Goal: Information Seeking & Learning: Learn about a topic

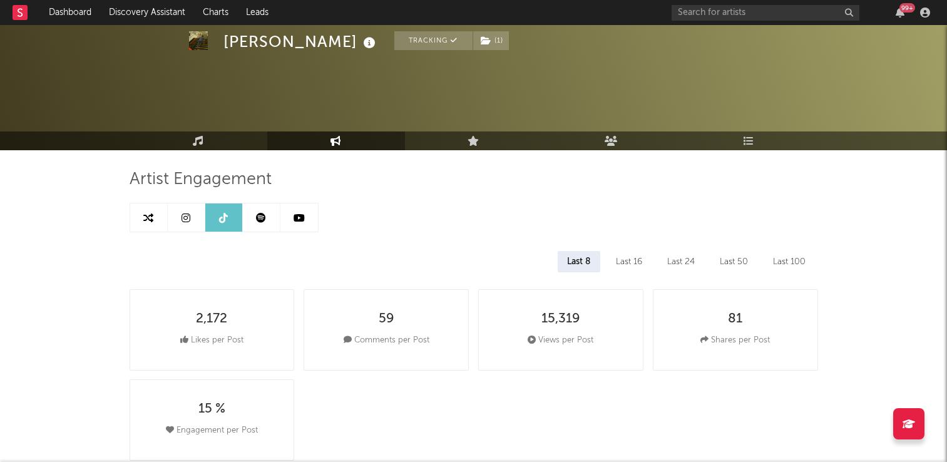
select select "6m"
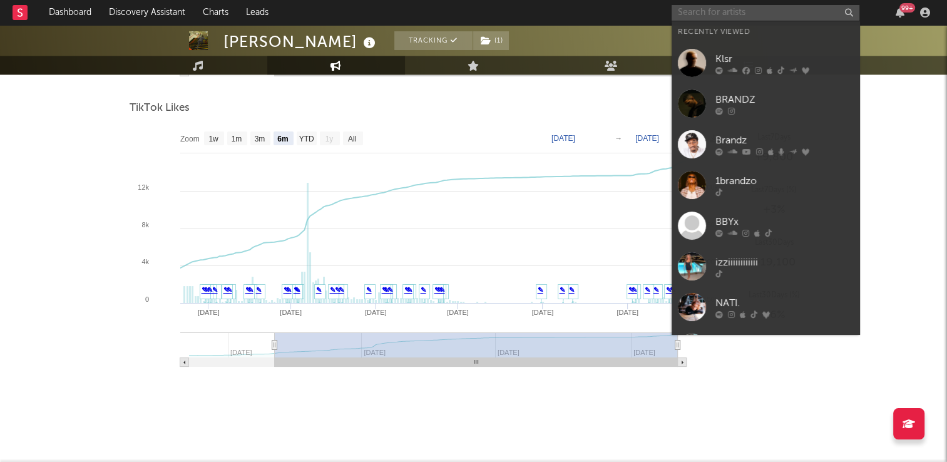
drag, startPoint x: 0, startPoint y: 0, endPoint x: 707, endPoint y: 16, distance: 707.2
click at [707, 16] on input "text" at bounding box center [765, 13] width 188 height 16
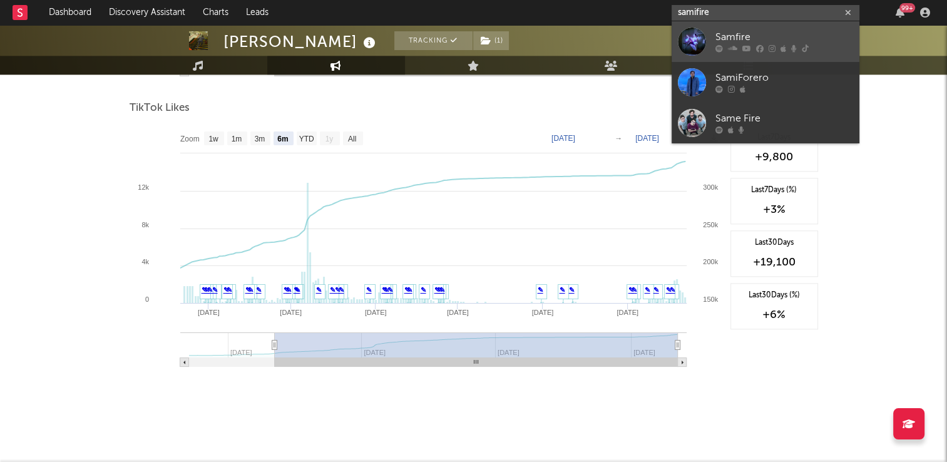
type input "samifire"
click at [740, 43] on div "Samfire" at bounding box center [784, 37] width 138 height 15
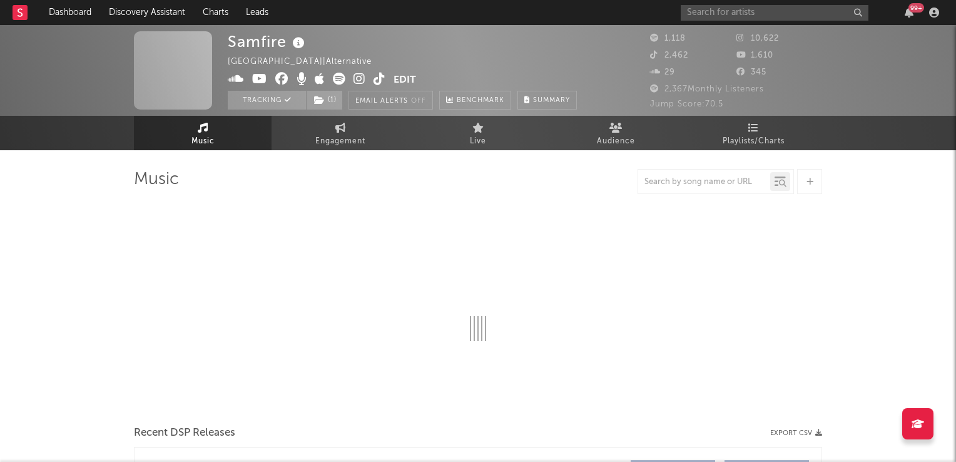
select select "1w"
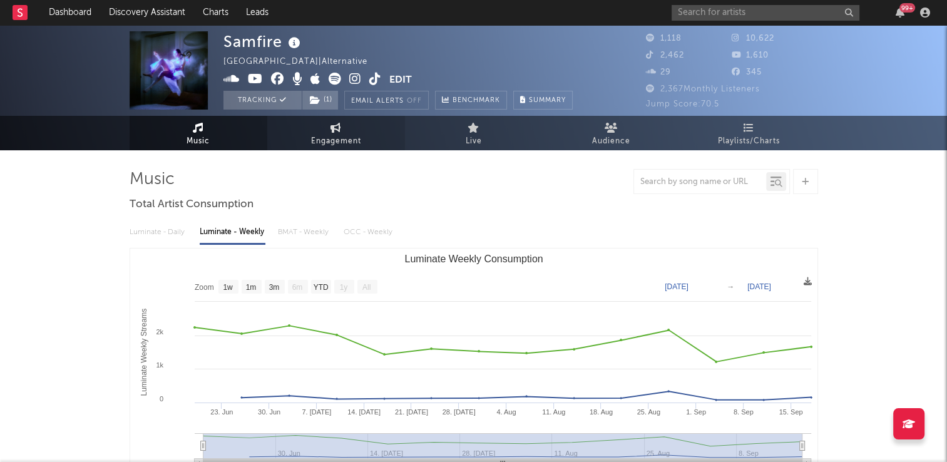
click at [343, 134] on span "Engagement" at bounding box center [336, 141] width 50 height 15
select select "1w"
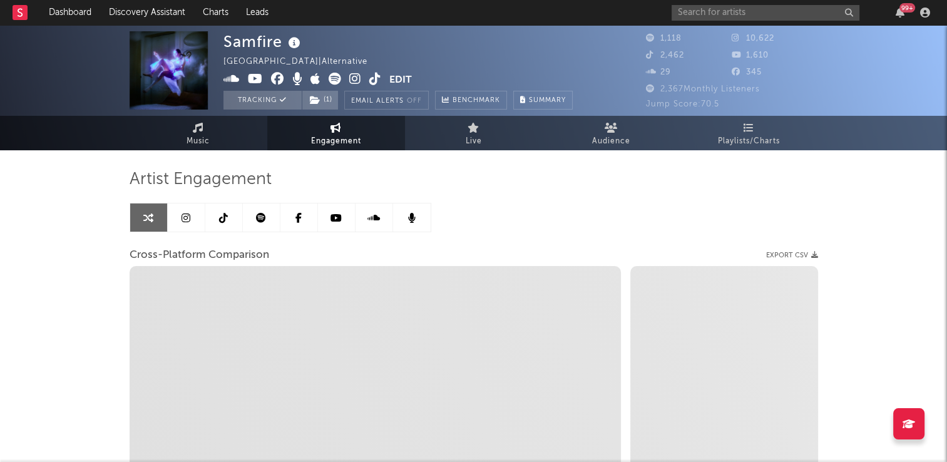
click at [216, 222] on link at bounding box center [224, 217] width 38 height 28
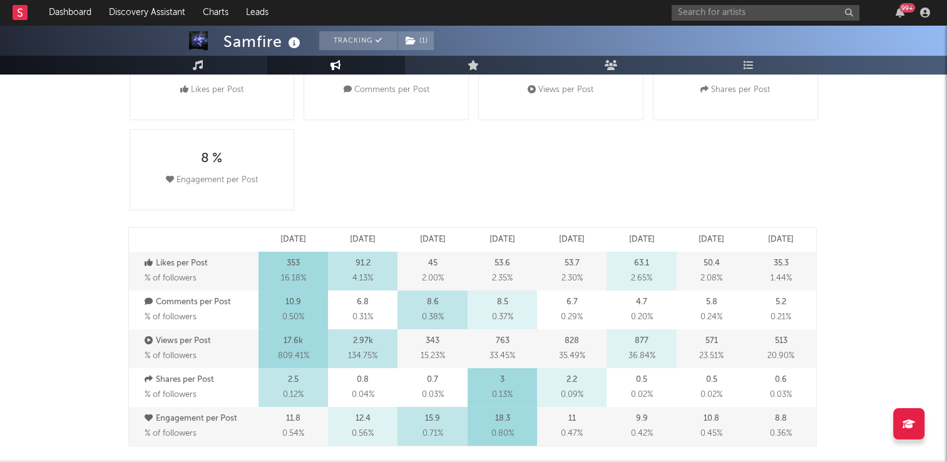
scroll to position [501, 0]
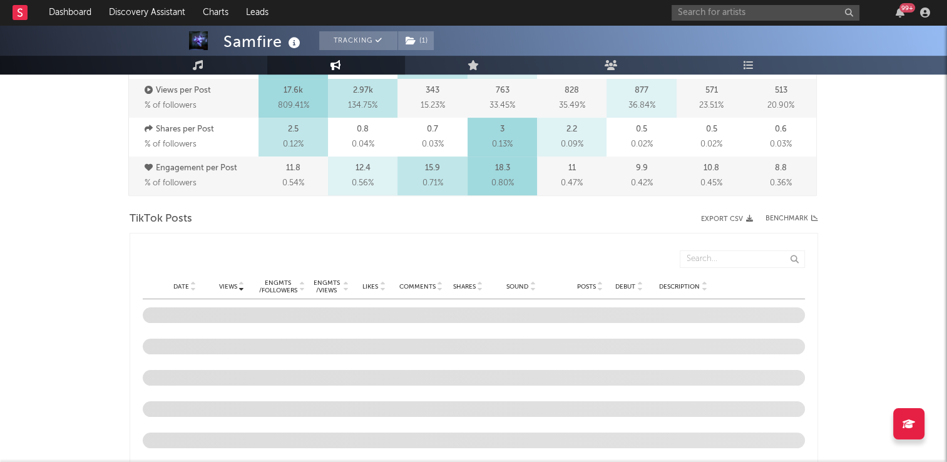
select select "6m"
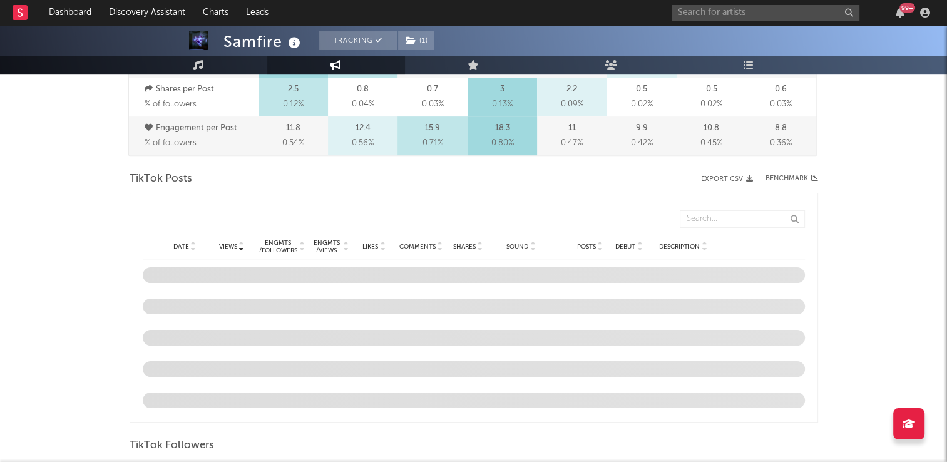
scroll to position [563, 0]
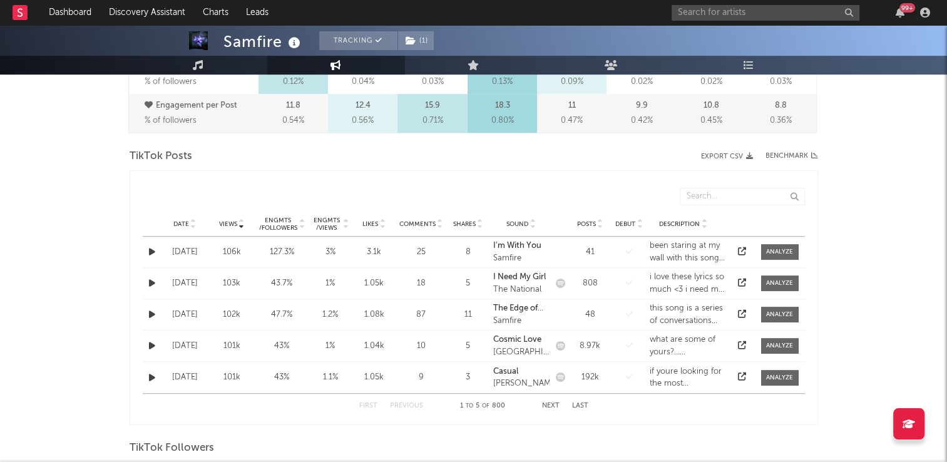
click at [191, 219] on icon at bounding box center [193, 221] width 6 height 5
click at [549, 405] on button "Next" at bounding box center [551, 405] width 18 height 7
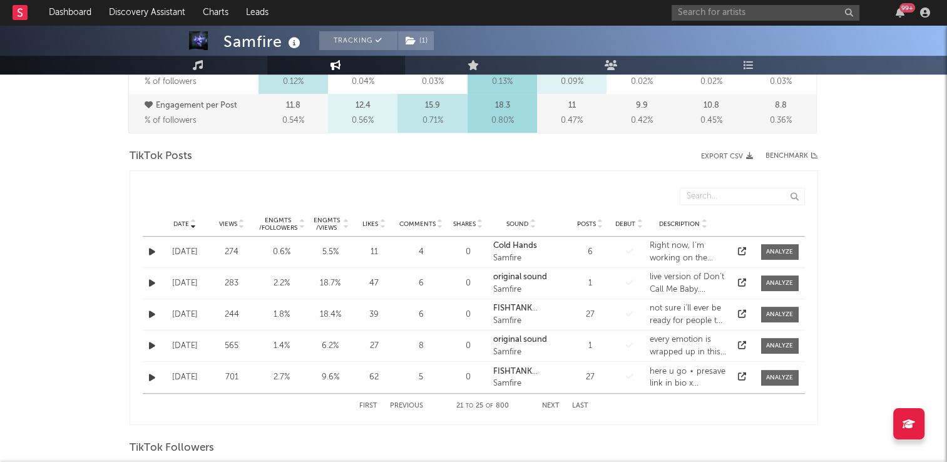
click at [549, 405] on button "Next" at bounding box center [551, 405] width 18 height 7
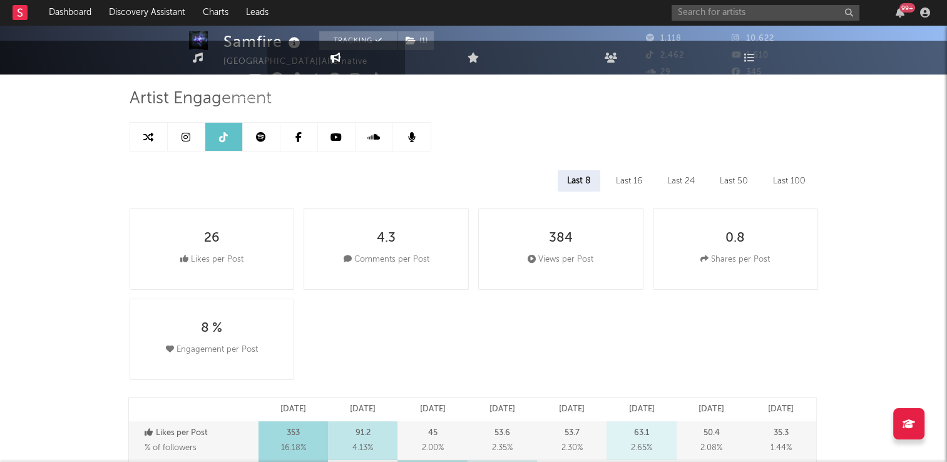
scroll to position [0, 0]
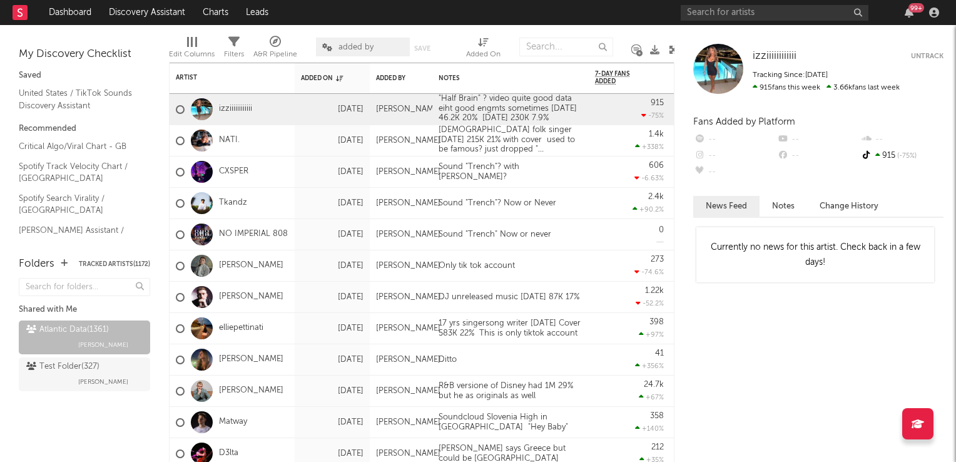
click at [673, 46] on icon at bounding box center [673, 49] width 9 height 9
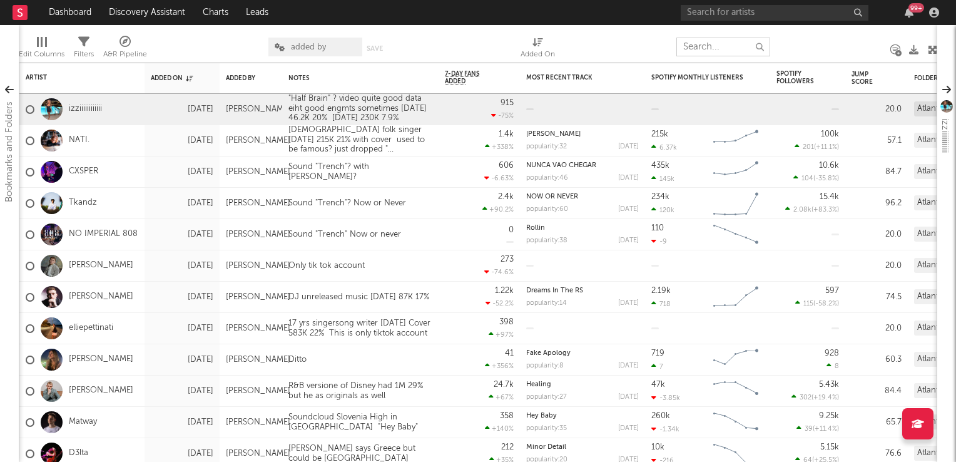
click at [720, 52] on input "text" at bounding box center [723, 47] width 94 height 19
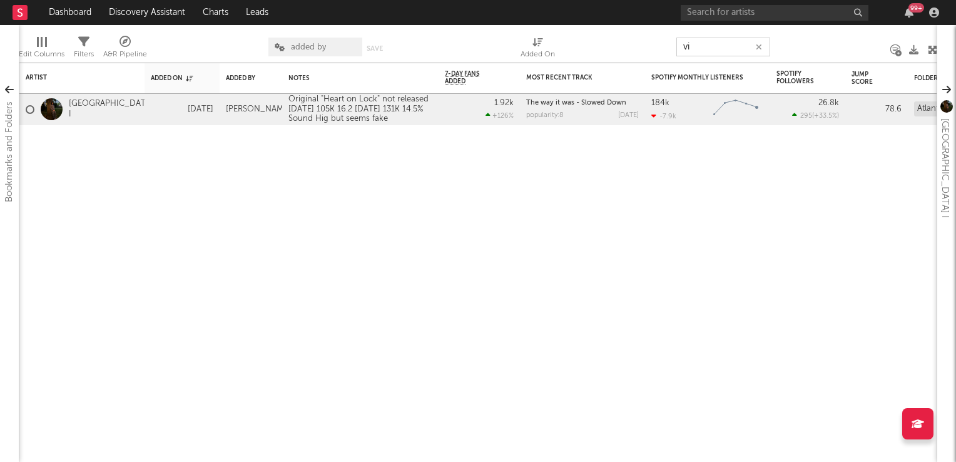
type input "v"
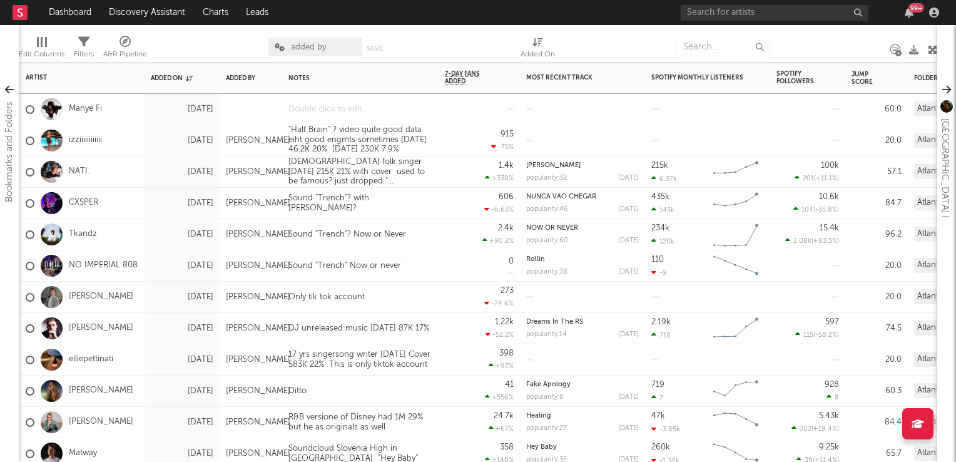
click at [339, 110] on div at bounding box center [360, 109] width 156 height 31
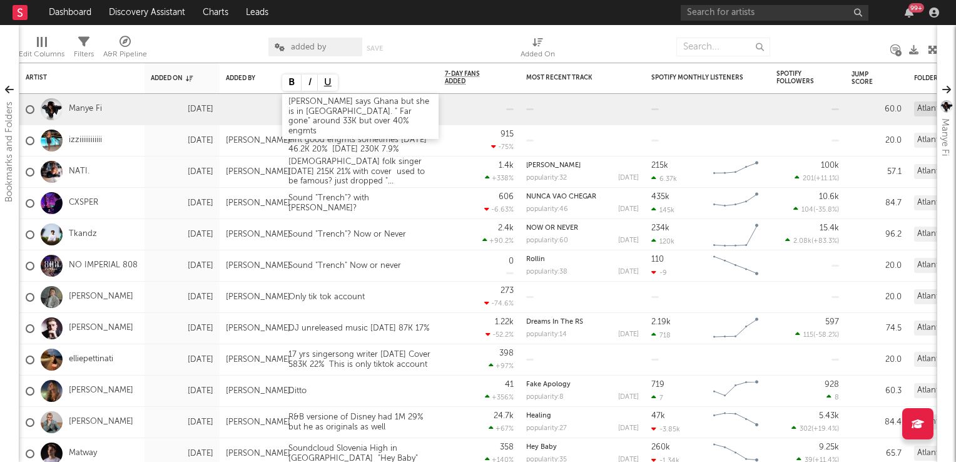
click at [332, 115] on div "Sodatone says Ghana but she is in UK. " Far gone" around 33K but over 40% engmts" at bounding box center [360, 116] width 156 height 45
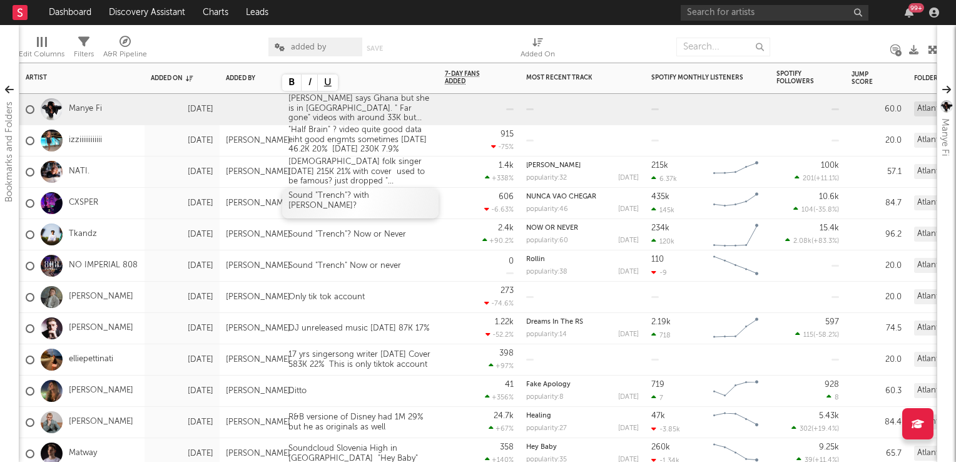
click at [438, 192] on div "Sound "Trench"? with Tkandz?" at bounding box center [360, 203] width 156 height 31
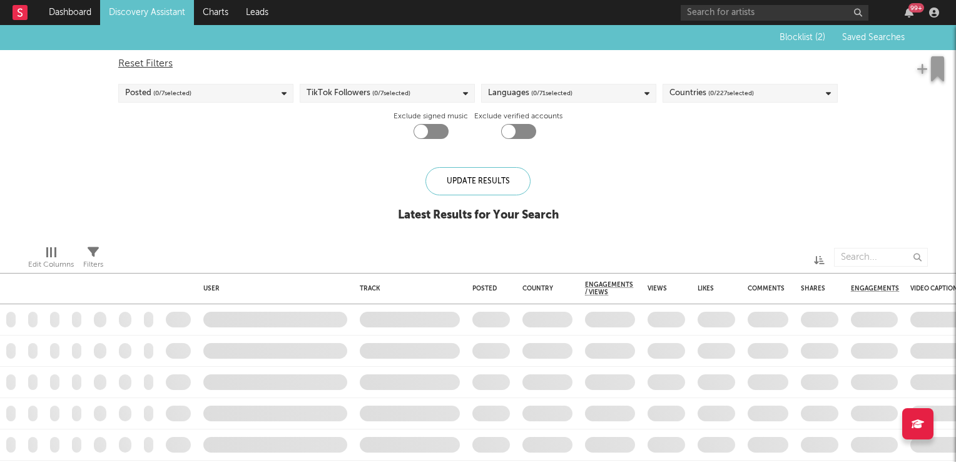
checkbox input "true"
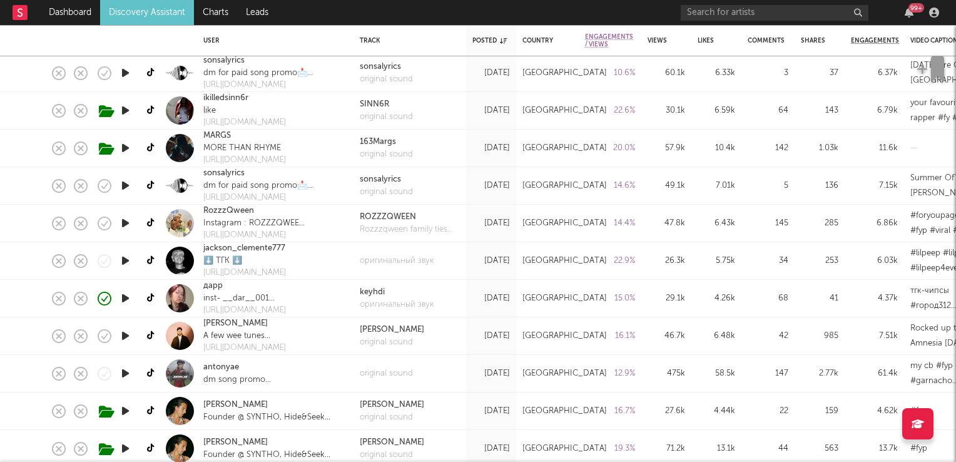
click at [124, 337] on icon "button" at bounding box center [125, 336] width 13 height 16
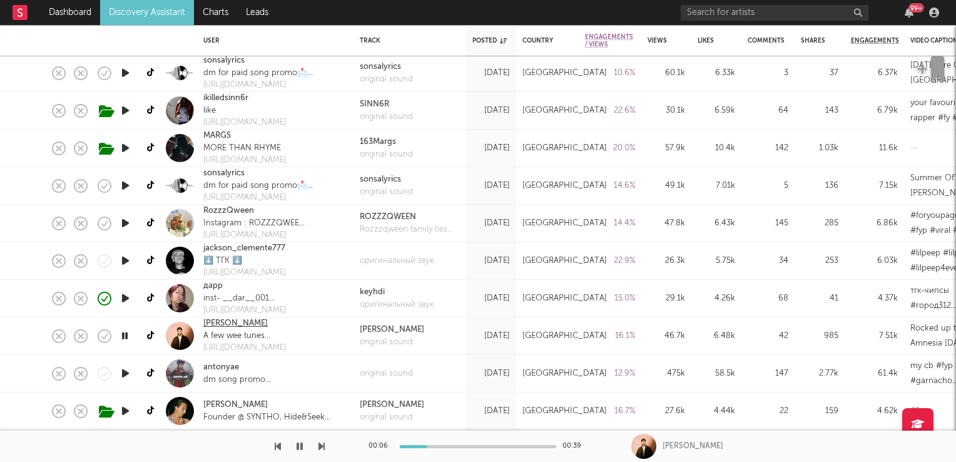
click at [227, 325] on link "[PERSON_NAME]" at bounding box center [235, 323] width 64 height 13
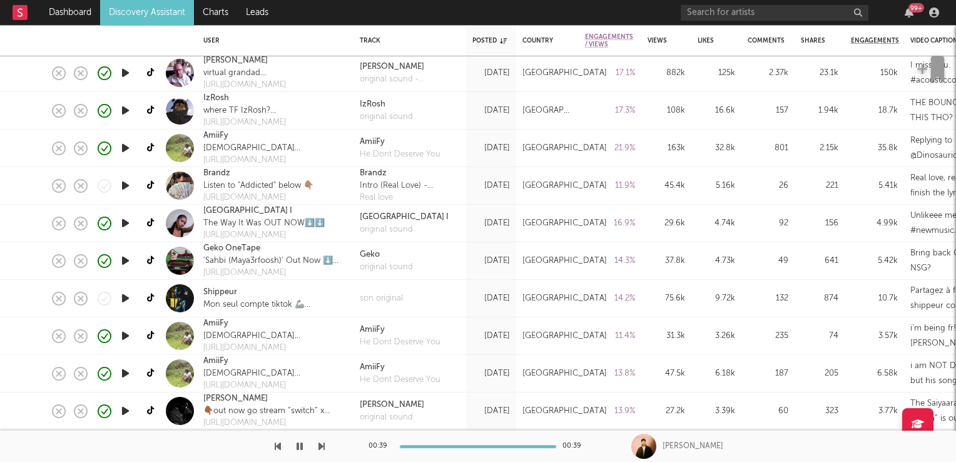
click at [125, 223] on icon "button" at bounding box center [125, 223] width 13 height 16
click at [125, 223] on icon "button" at bounding box center [125, 223] width 12 height 16
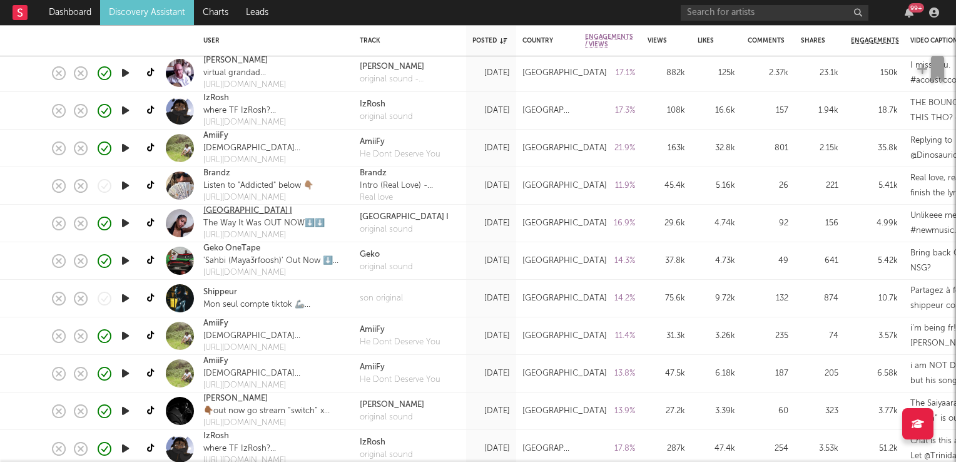
click at [220, 209] on link "[GEOGRAPHIC_DATA] I" at bounding box center [247, 211] width 89 height 13
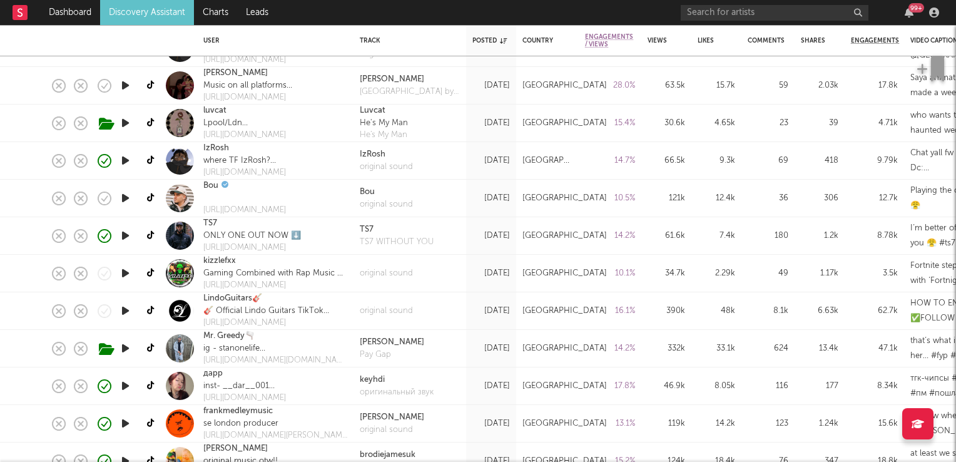
click at [126, 237] on icon "button" at bounding box center [125, 236] width 13 height 16
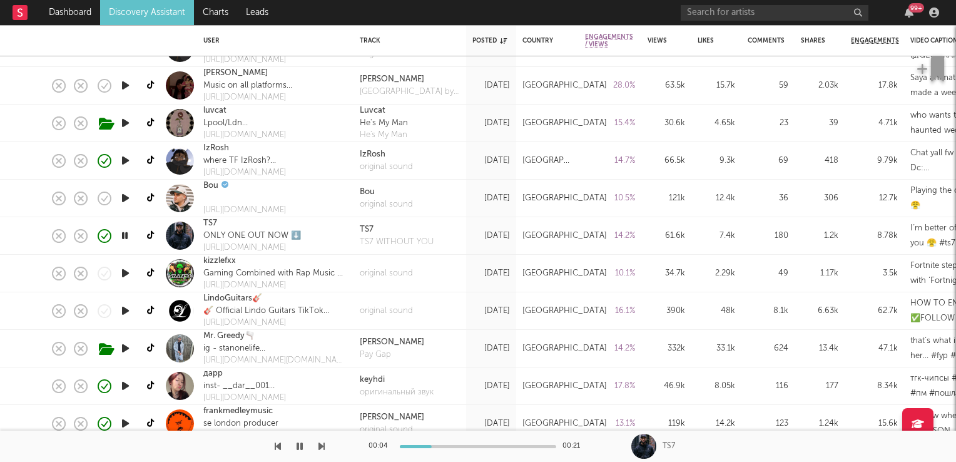
click at [126, 237] on icon "button" at bounding box center [125, 236] width 12 height 16
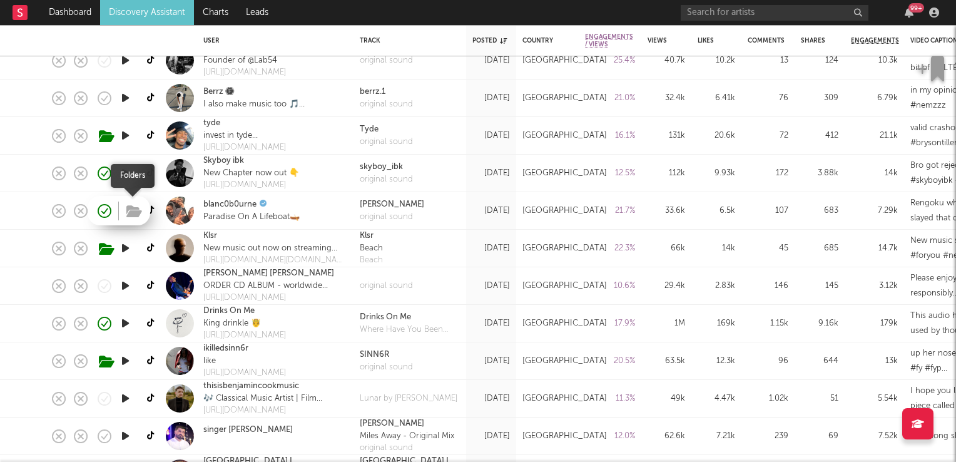
click at [131, 211] on icon "button" at bounding box center [134, 212] width 16 height 14
click at [233, 200] on link "blanc0b0urne" at bounding box center [229, 204] width 53 height 13
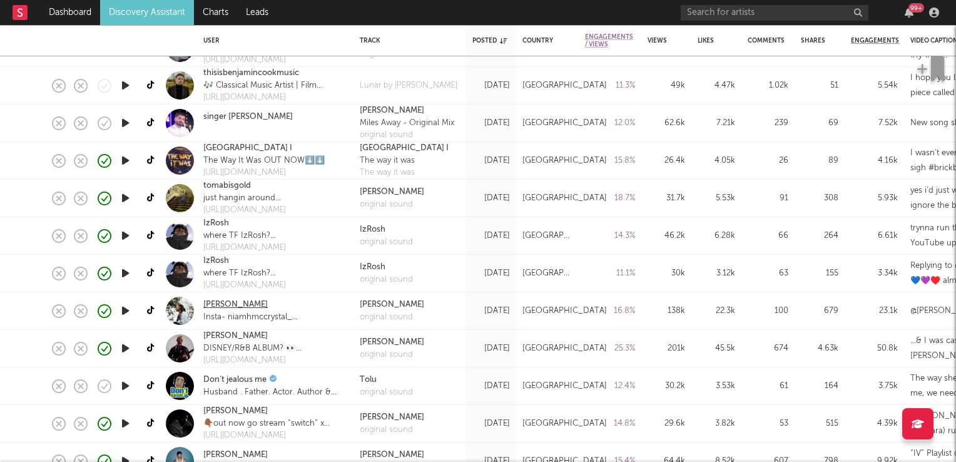
click at [228, 305] on link "niamh mccrystal" at bounding box center [235, 304] width 64 height 13
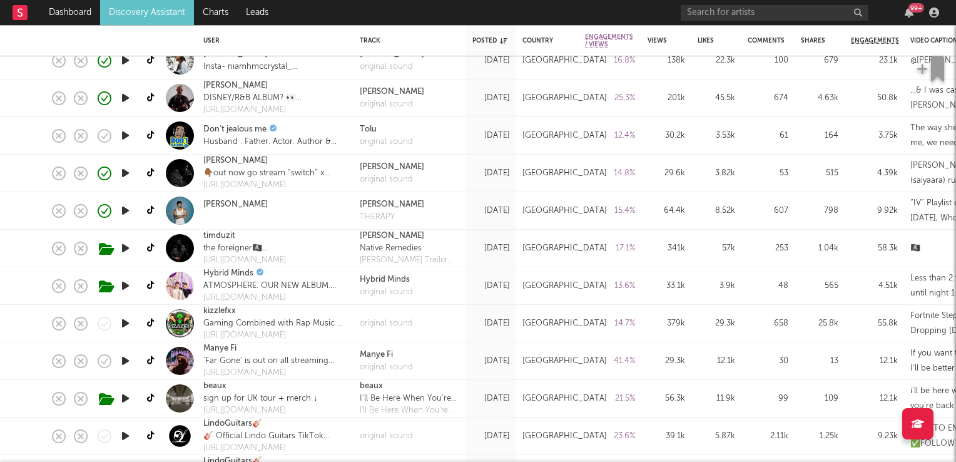
click at [126, 360] on icon "button" at bounding box center [125, 361] width 13 height 16
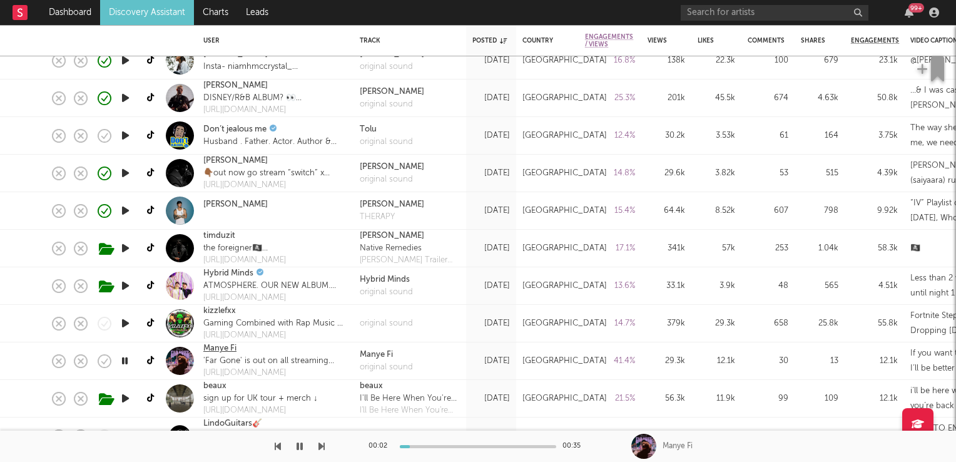
click at [222, 350] on link "Manye Fi" at bounding box center [219, 348] width 33 height 13
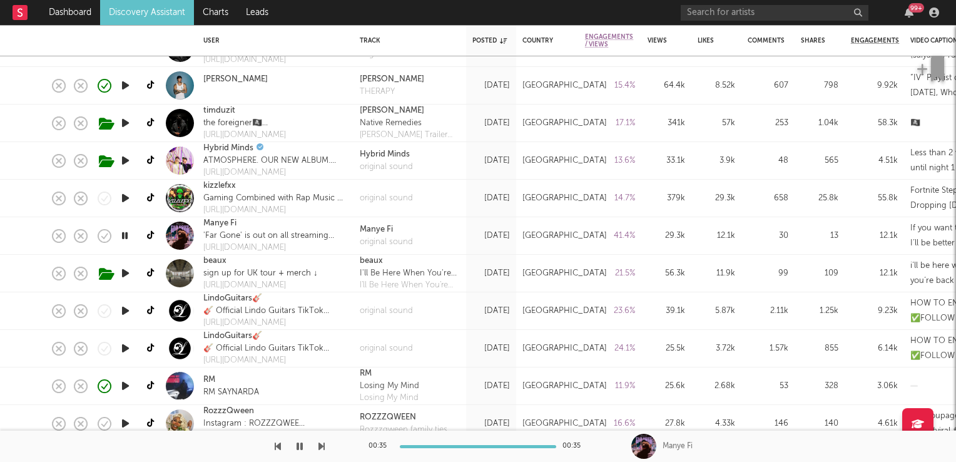
click at [131, 238] on div at bounding box center [125, 236] width 13 height 16
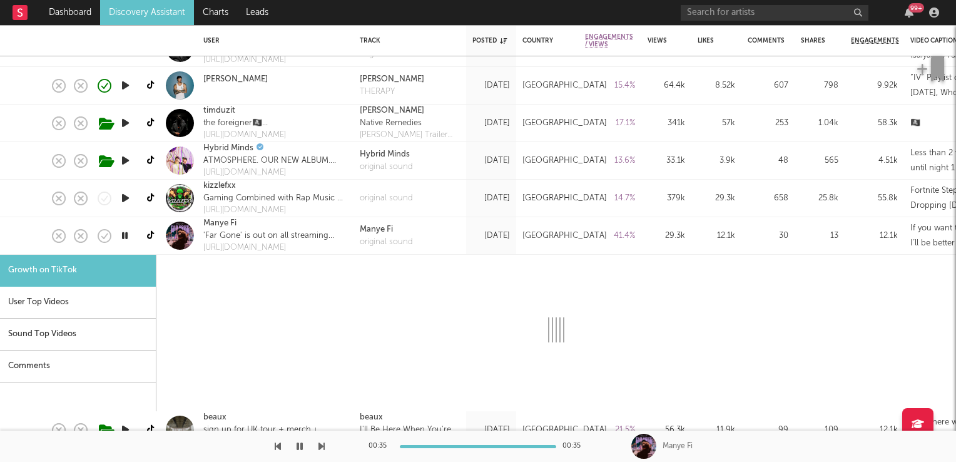
select select "1m"
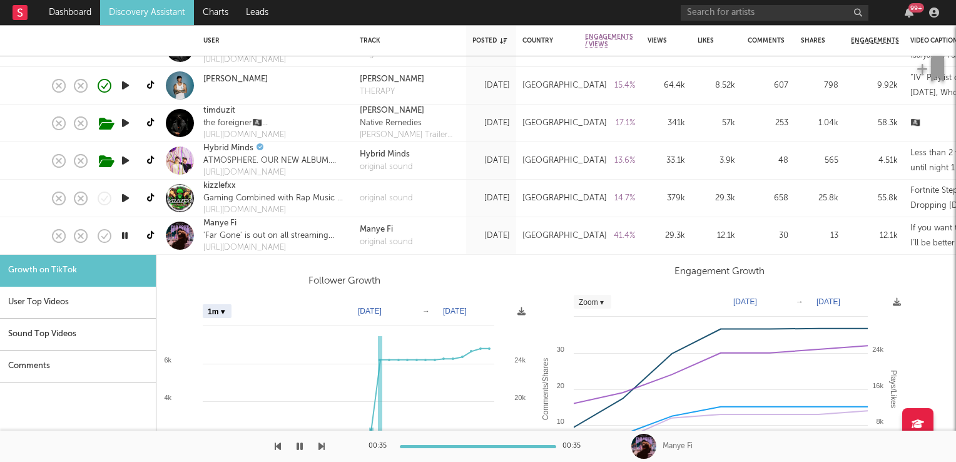
click at [125, 238] on icon "button" at bounding box center [125, 236] width 12 height 16
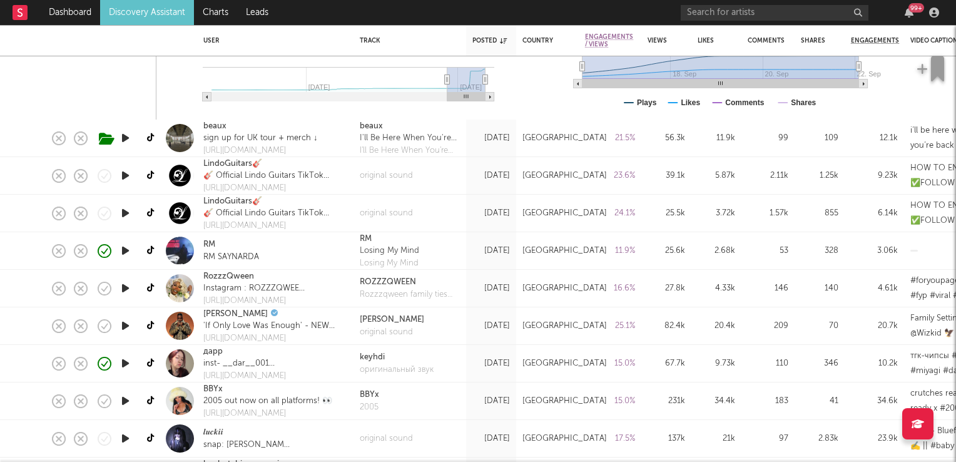
click at [125, 329] on icon "button" at bounding box center [125, 326] width 13 height 16
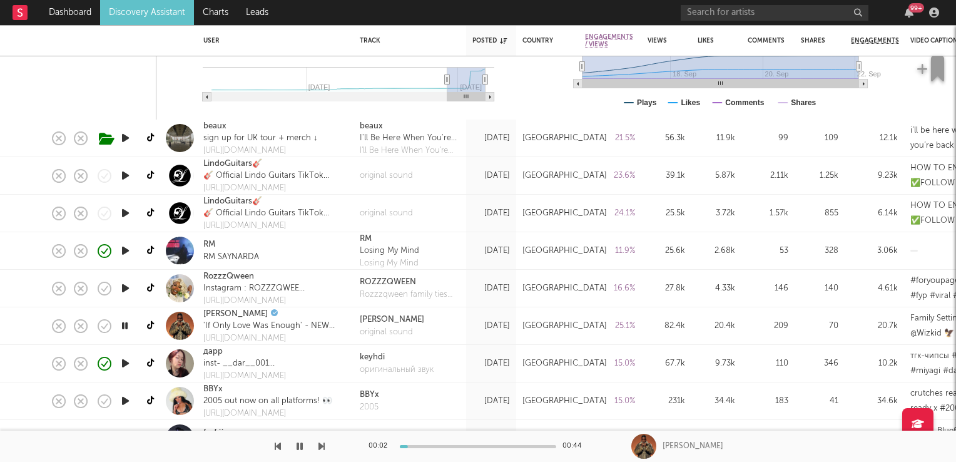
click at [125, 329] on icon "button" at bounding box center [125, 326] width 12 height 16
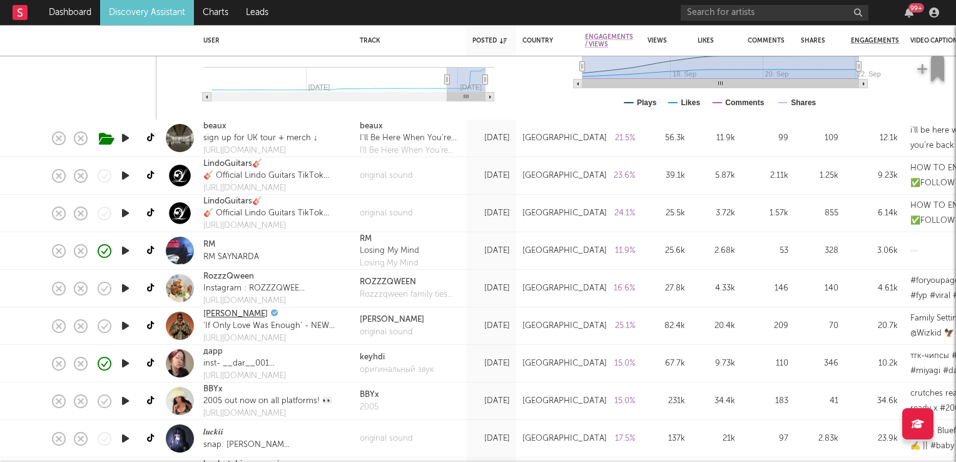
click at [241, 312] on link "Maleek Berry" at bounding box center [235, 314] width 64 height 13
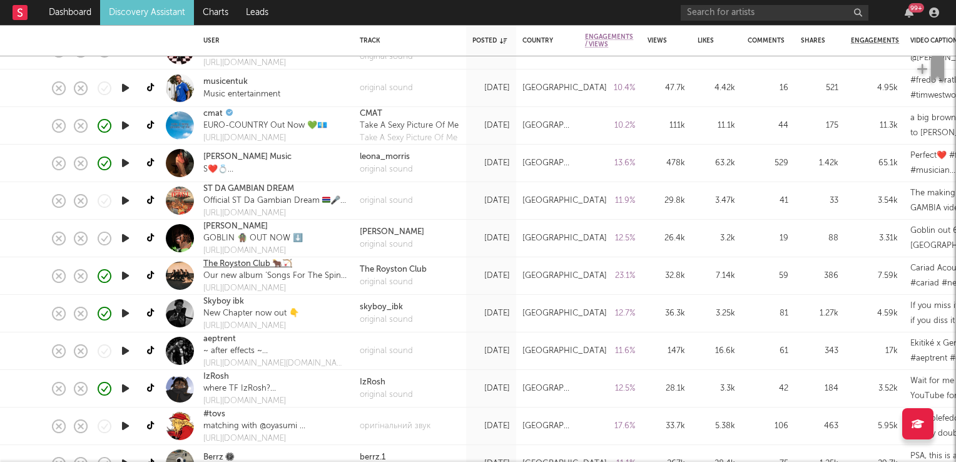
click at [239, 264] on link "The Royston Club 🐂🏹" at bounding box center [247, 264] width 89 height 13
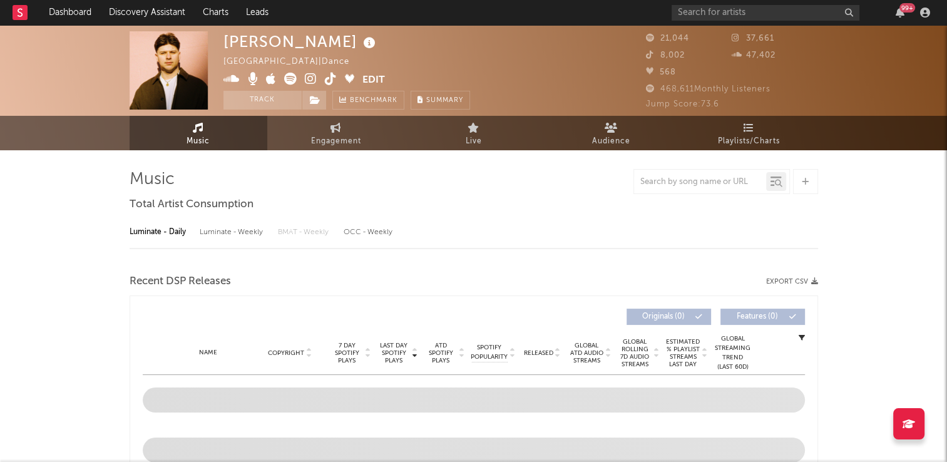
select select "6m"
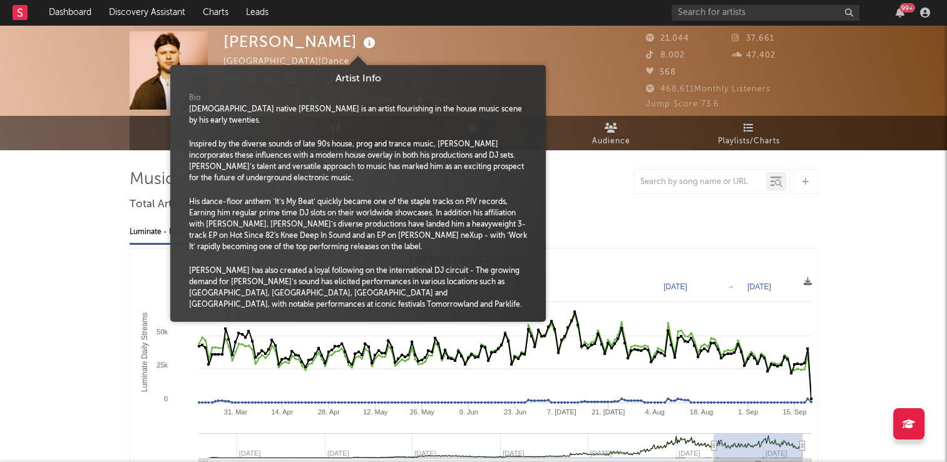
click at [360, 46] on icon at bounding box center [369, 43] width 18 height 18
click at [478, 45] on div "Robbie Doherty United Kingdom | Dance Edit Track Benchmark Summary" at bounding box center [426, 70] width 407 height 78
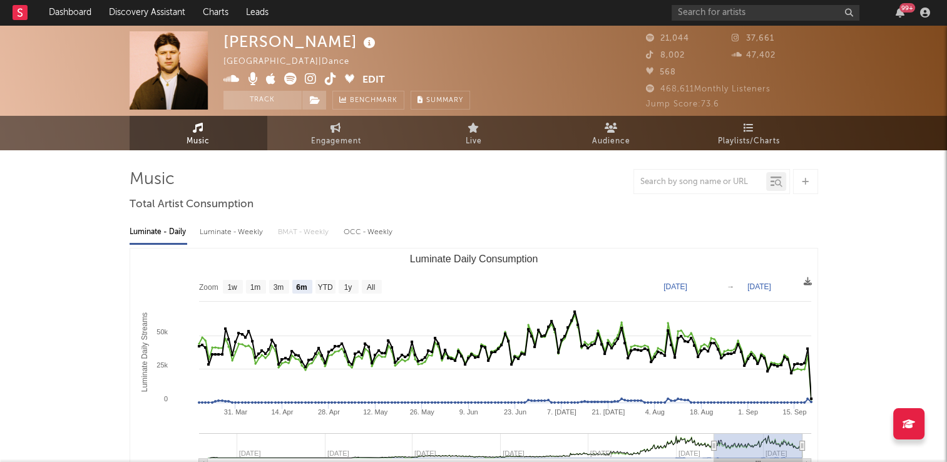
drag, startPoint x: 263, startPoint y: 102, endPoint x: 265, endPoint y: 215, distance: 112.7
click at [263, 102] on button "Track" at bounding box center [262, 100] width 78 height 19
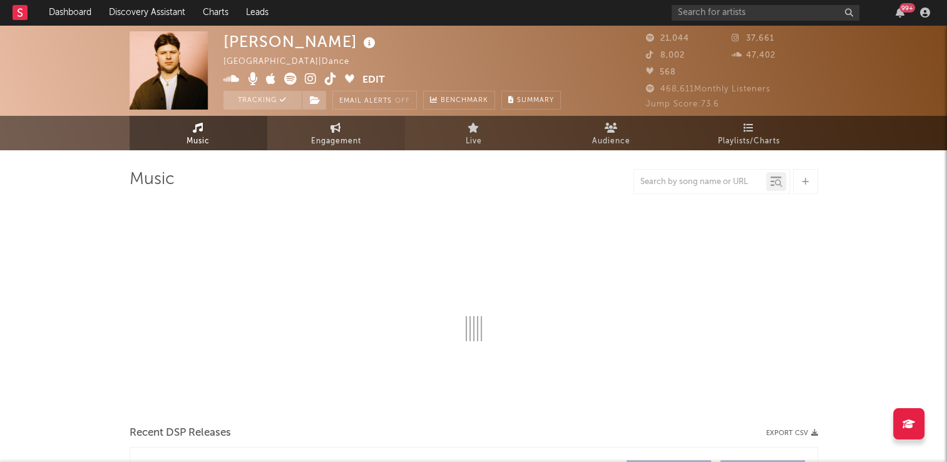
click at [350, 137] on span "Engagement" at bounding box center [336, 141] width 50 height 15
select select "1w"
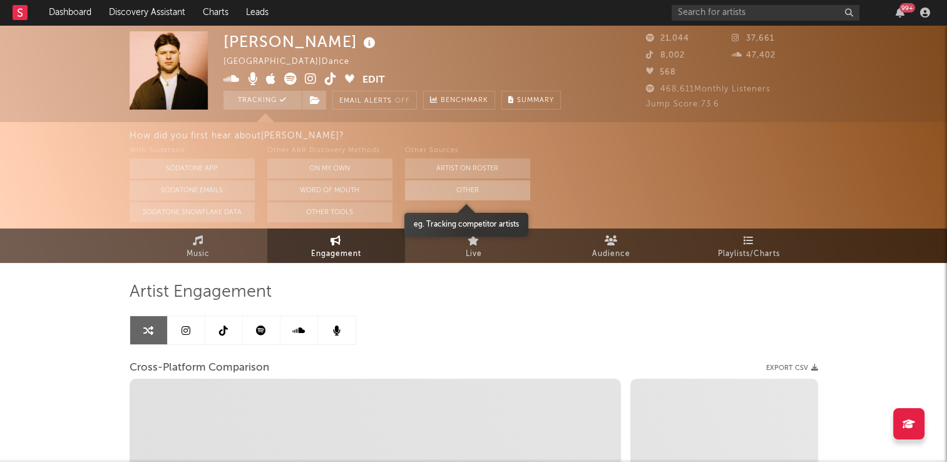
click at [479, 191] on button "Other" at bounding box center [467, 190] width 125 height 20
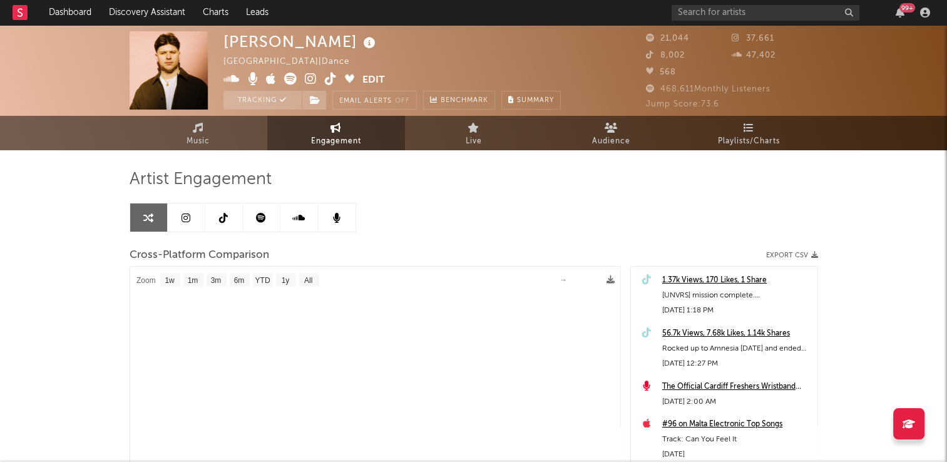
select select "1m"
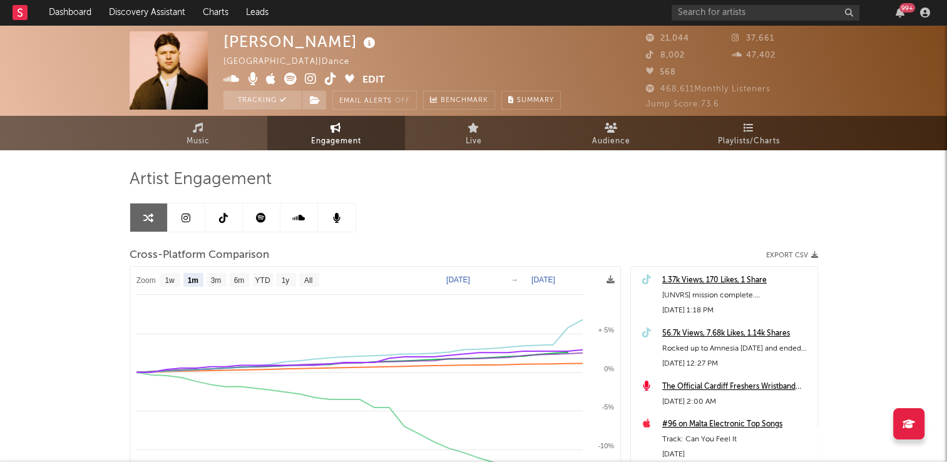
click at [223, 218] on icon at bounding box center [223, 218] width 9 height 10
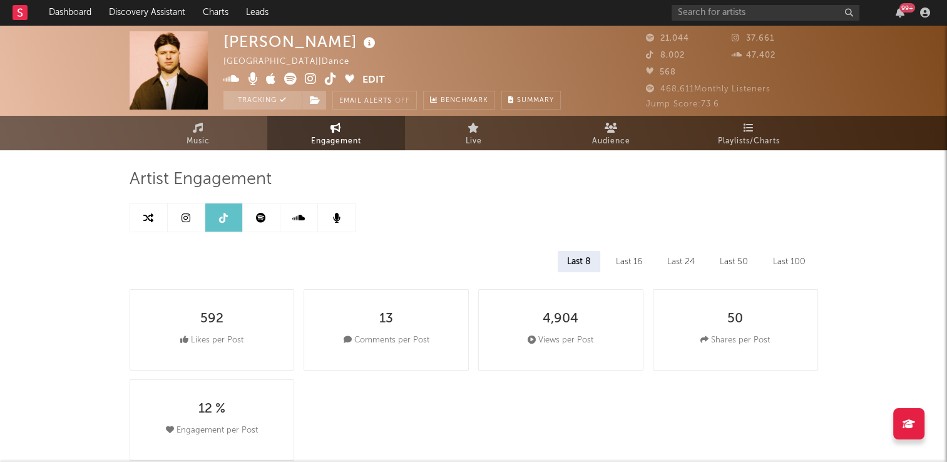
select select "6m"
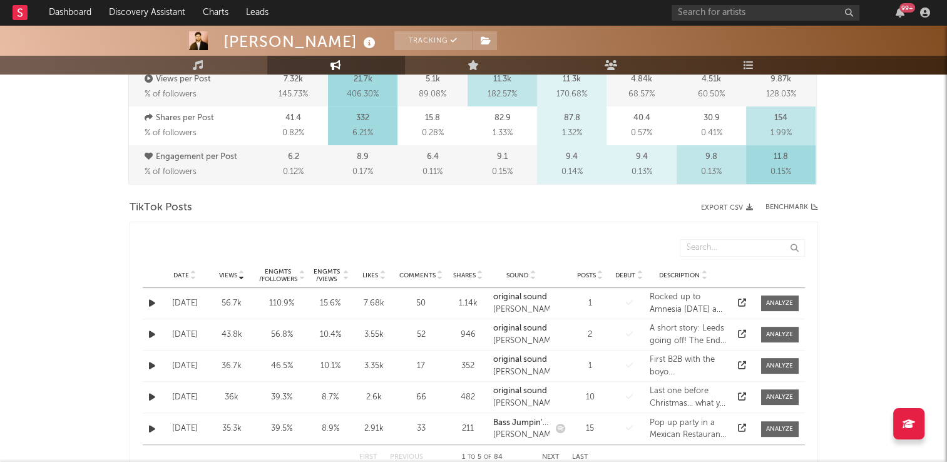
scroll to position [563, 0]
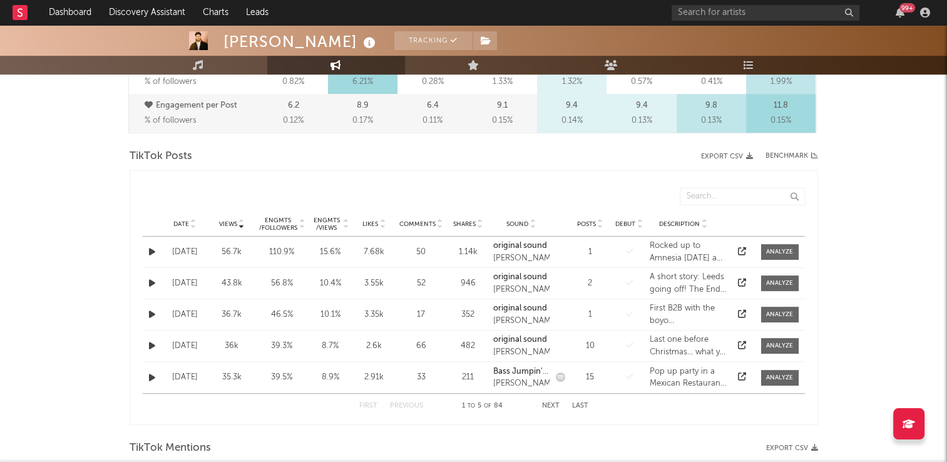
click at [195, 221] on icon at bounding box center [193, 221] width 6 height 5
click at [547, 402] on button "Next" at bounding box center [551, 405] width 18 height 7
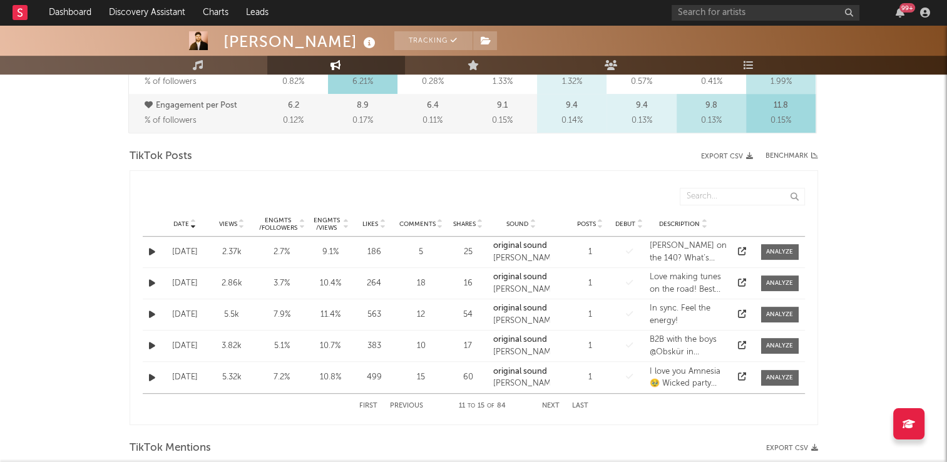
click at [547, 402] on button "Next" at bounding box center [551, 405] width 18 height 7
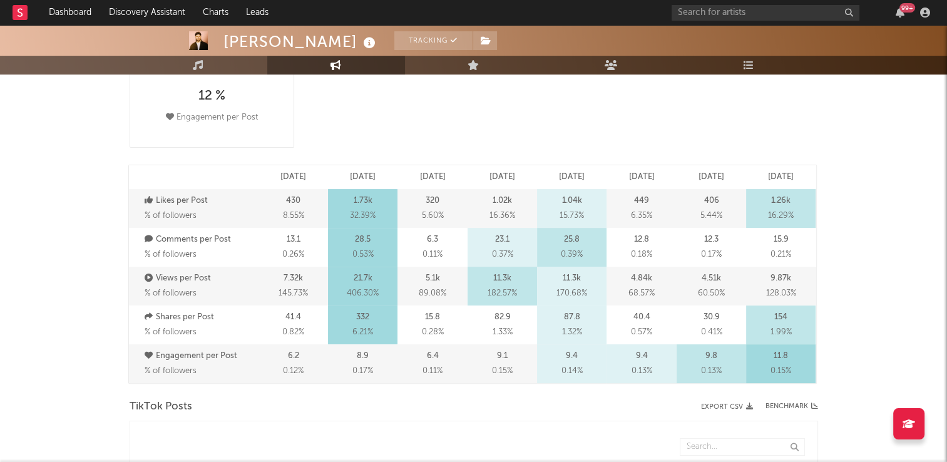
scroll to position [0, 0]
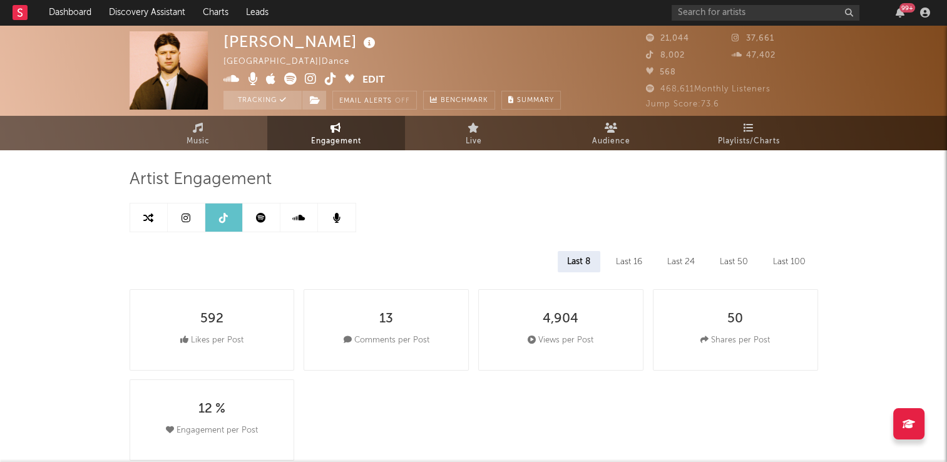
click at [329, 76] on icon at bounding box center [331, 79] width 12 height 13
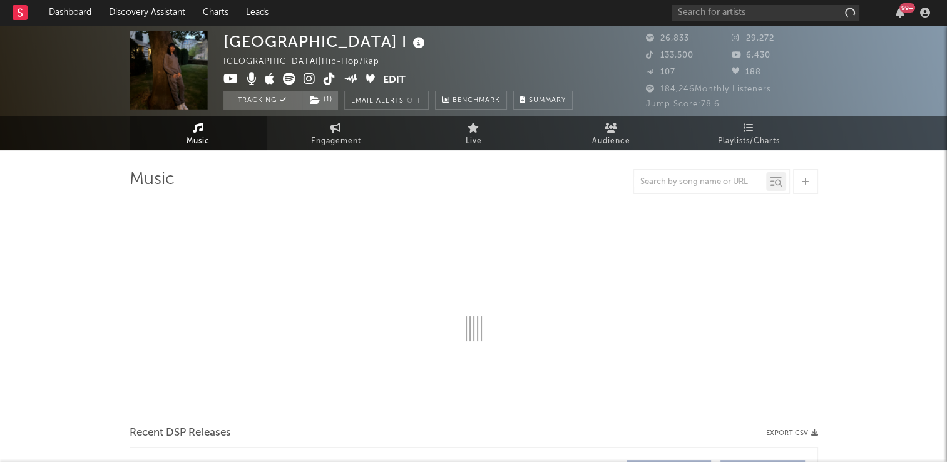
select select "6m"
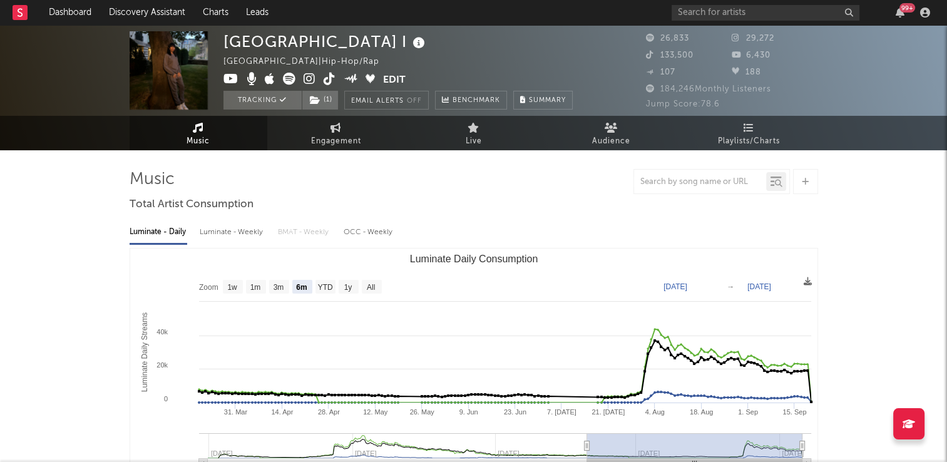
click at [329, 82] on icon at bounding box center [329, 79] width 12 height 13
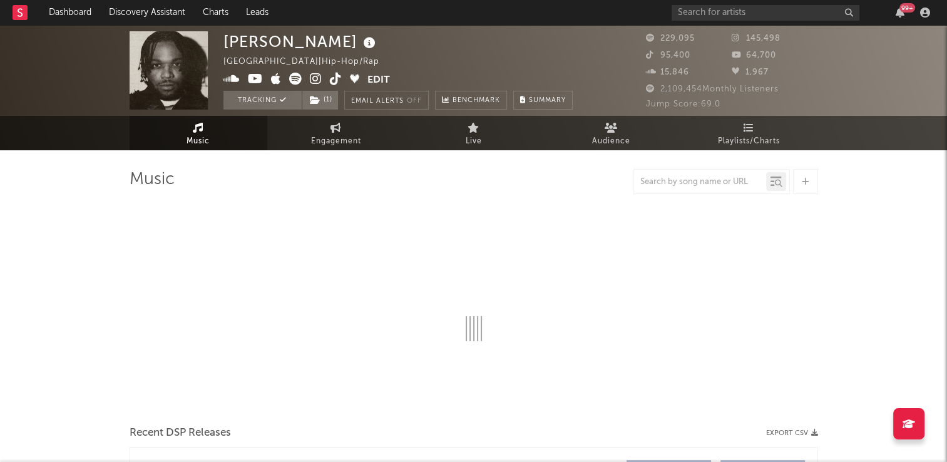
select select "6m"
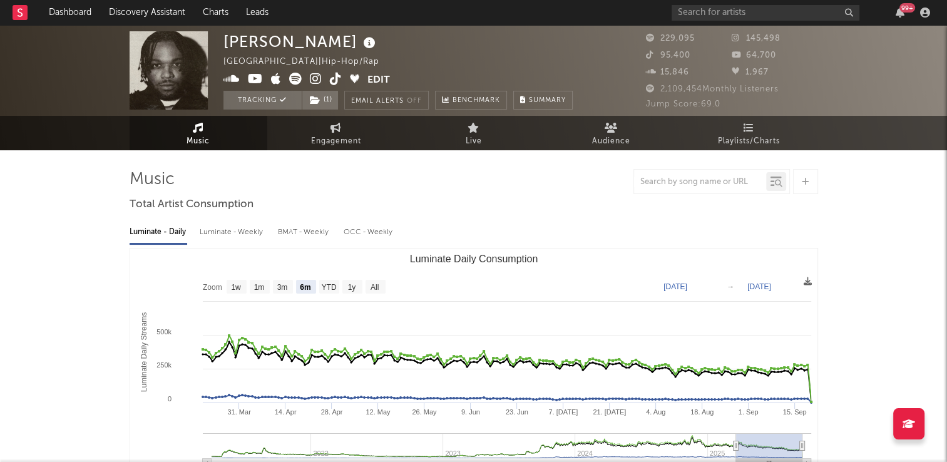
click at [337, 79] on icon at bounding box center [336, 79] width 12 height 13
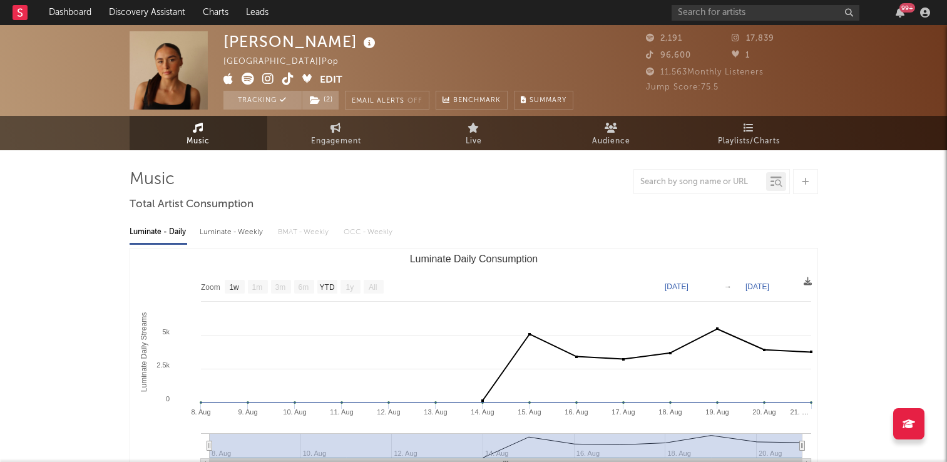
select select "1w"
click at [291, 84] on icon at bounding box center [288, 79] width 12 height 13
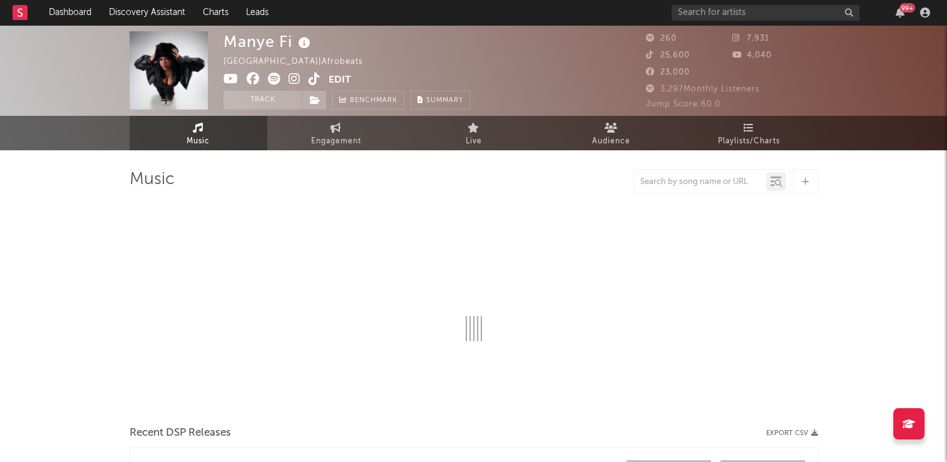
select select "1w"
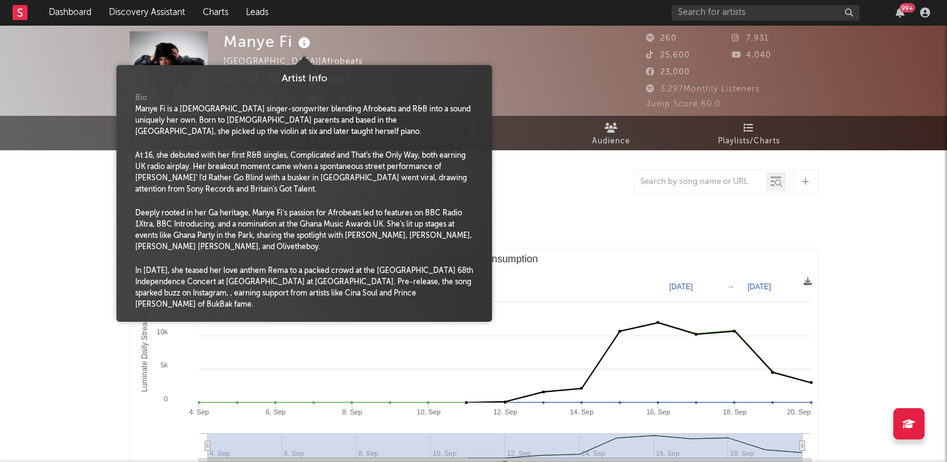
click at [303, 48] on icon at bounding box center [304, 43] width 18 height 18
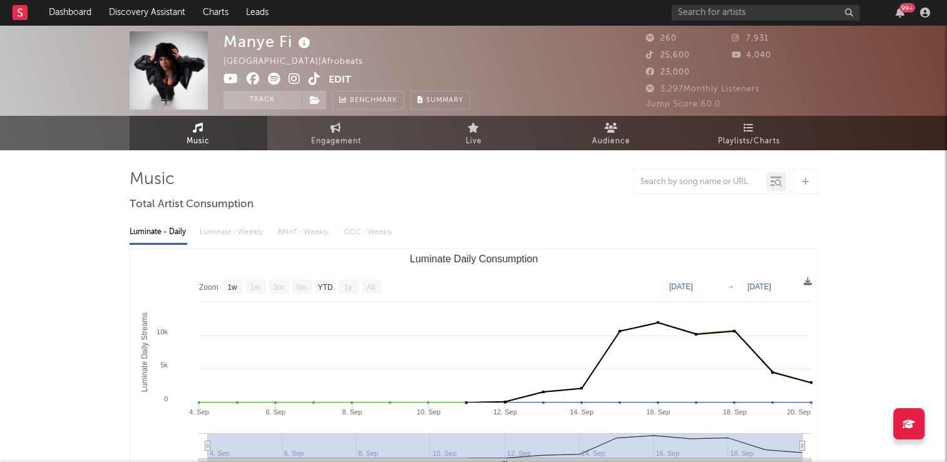
click at [526, 58] on div "Manye Fi Ghana | Afrobeats Edit Track Benchmark Summary" at bounding box center [426, 70] width 407 height 78
click at [249, 100] on button "Track" at bounding box center [262, 100] width 78 height 19
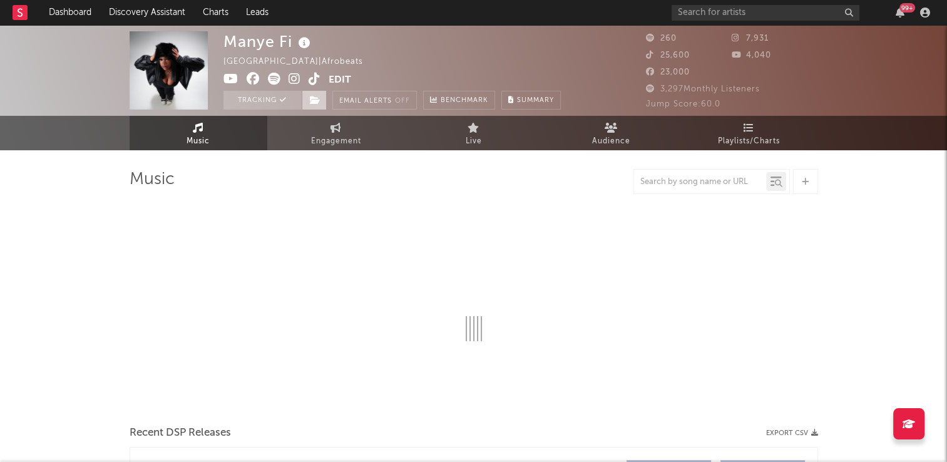
click at [315, 98] on icon at bounding box center [315, 100] width 11 height 9
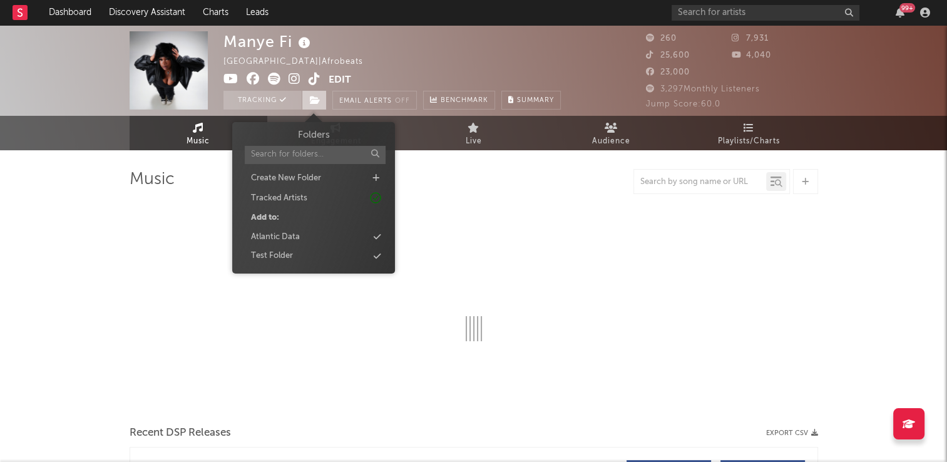
select select "1w"
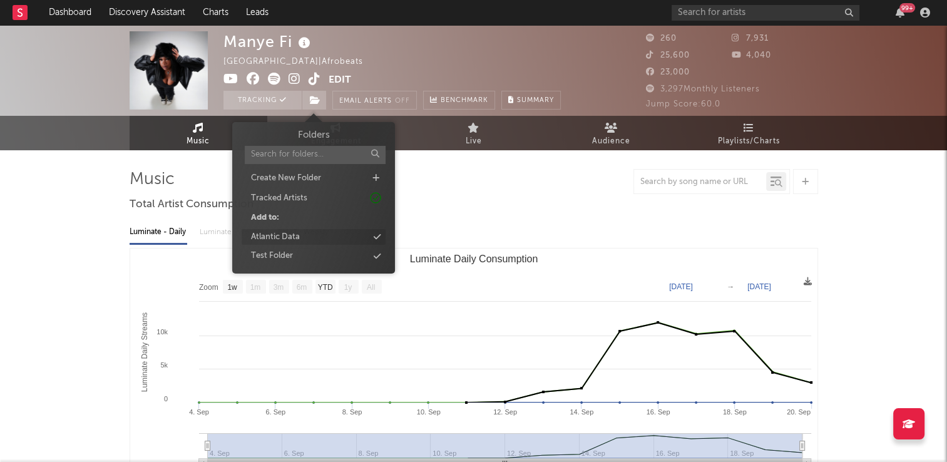
click at [292, 235] on div "Atlantic Data" at bounding box center [275, 237] width 49 height 13
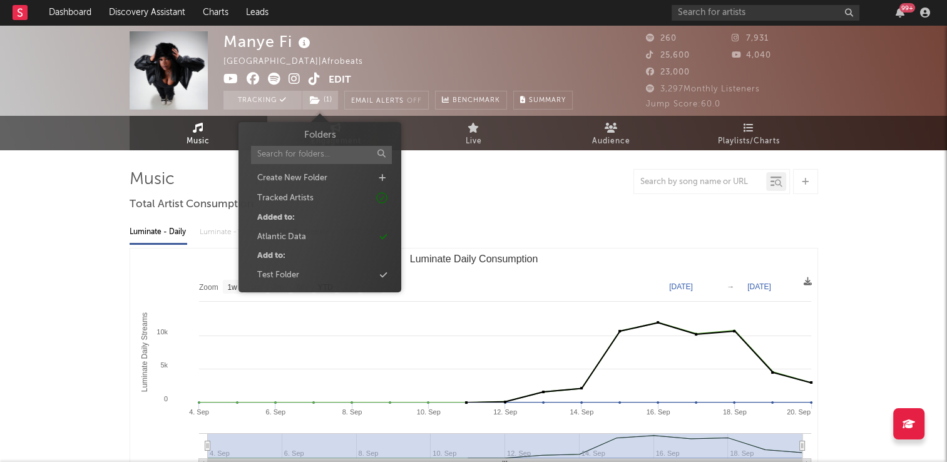
click at [459, 58] on div "Manye Fi Ghana | Afrobeats Edit Tracking ( 1 ) Email Alerts Off Benchmark Summa…" at bounding box center [397, 70] width 349 height 78
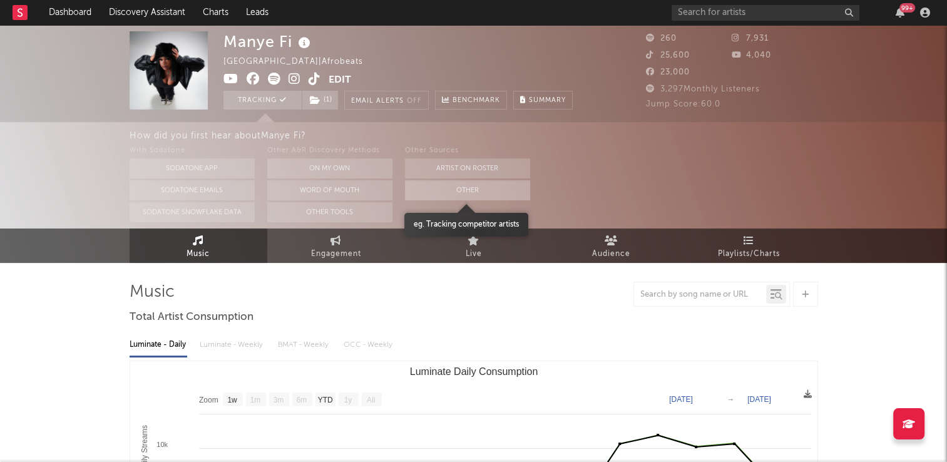
click at [439, 194] on button "Other" at bounding box center [467, 190] width 125 height 20
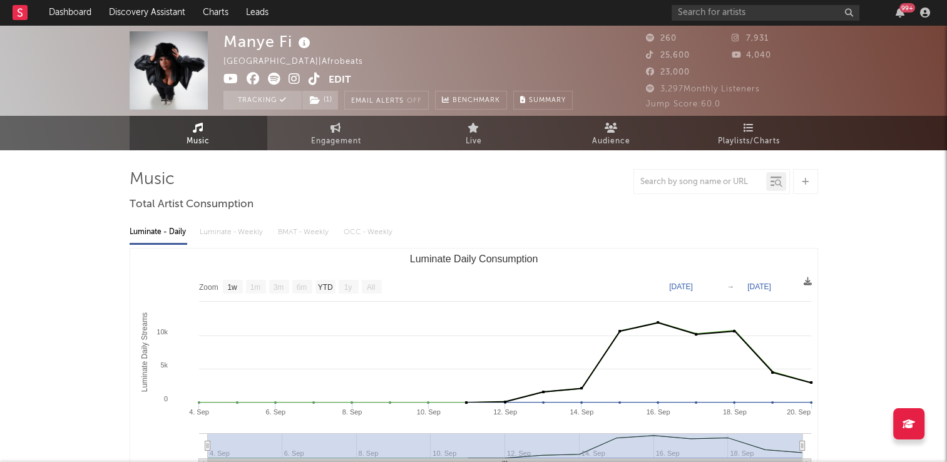
click at [308, 79] on icon at bounding box center [314, 79] width 12 height 13
click at [348, 140] on span "Engagement" at bounding box center [336, 141] width 50 height 15
select select "1w"
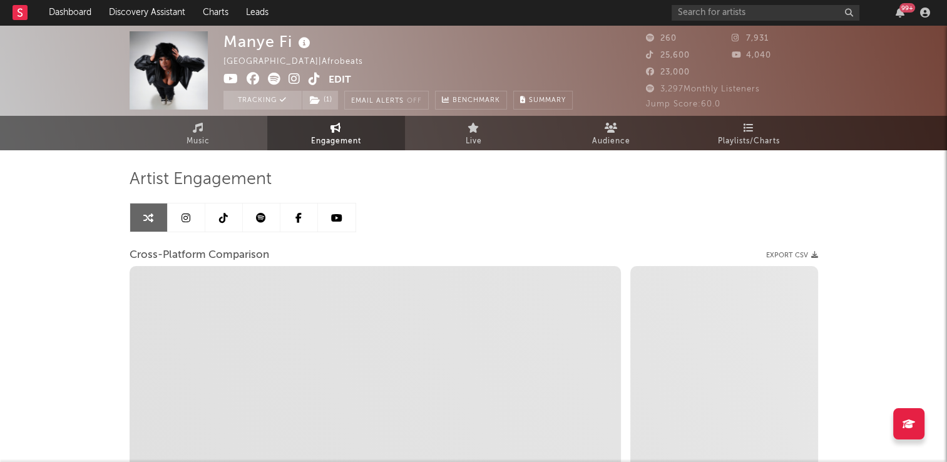
click at [223, 222] on link at bounding box center [224, 217] width 38 height 28
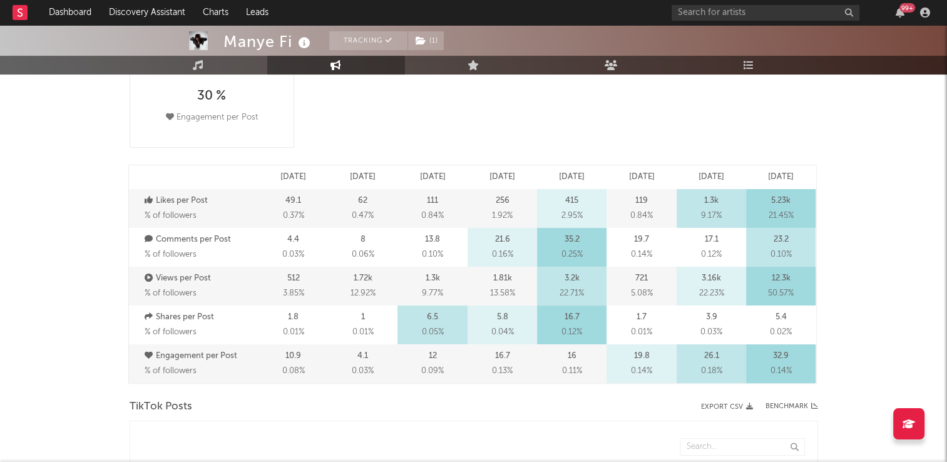
select select "1w"
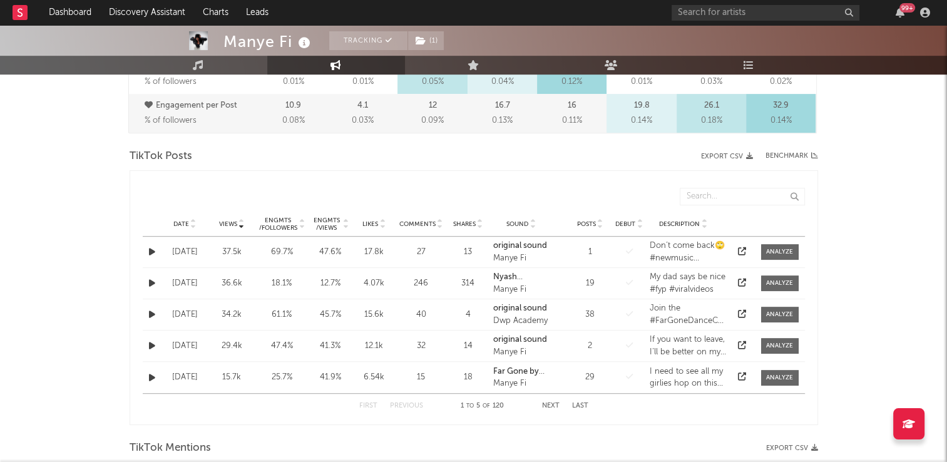
click at [193, 219] on icon at bounding box center [193, 221] width 6 height 5
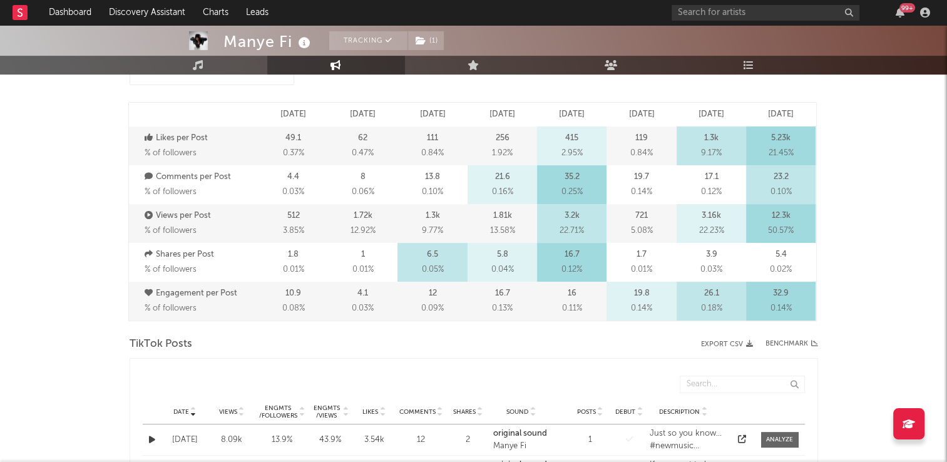
scroll to position [188, 0]
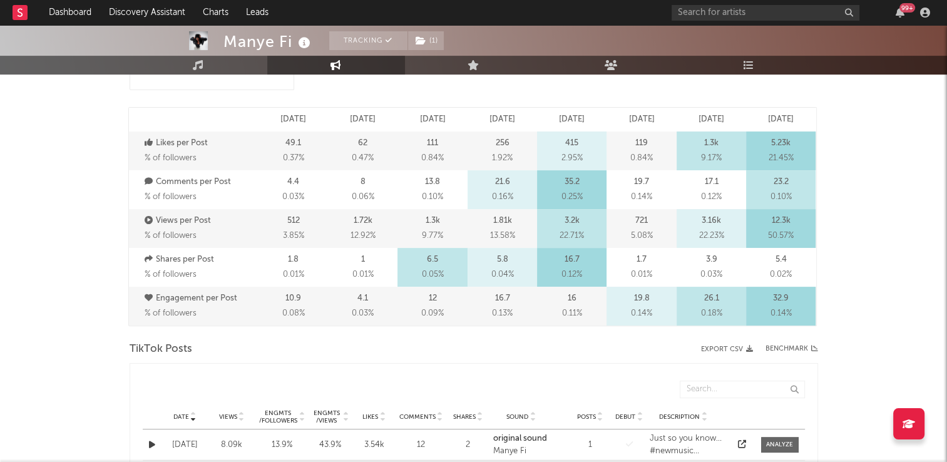
scroll to position [250, 0]
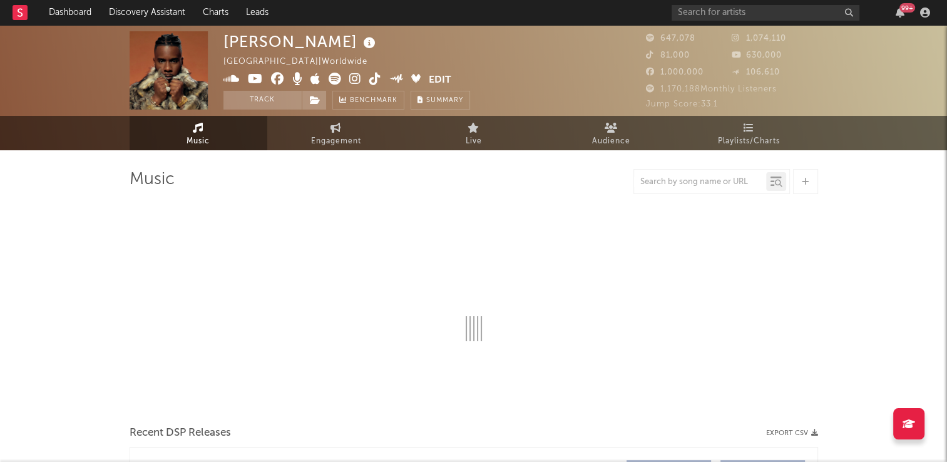
select select "6m"
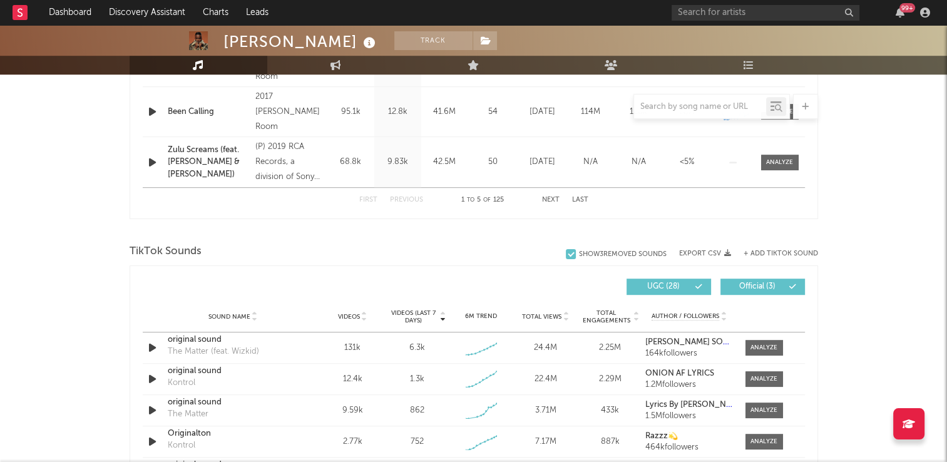
scroll to position [313, 0]
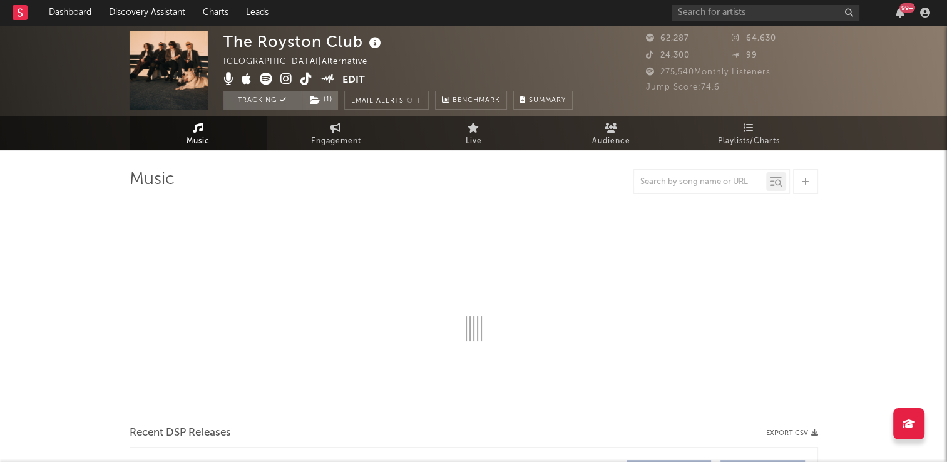
select select "6m"
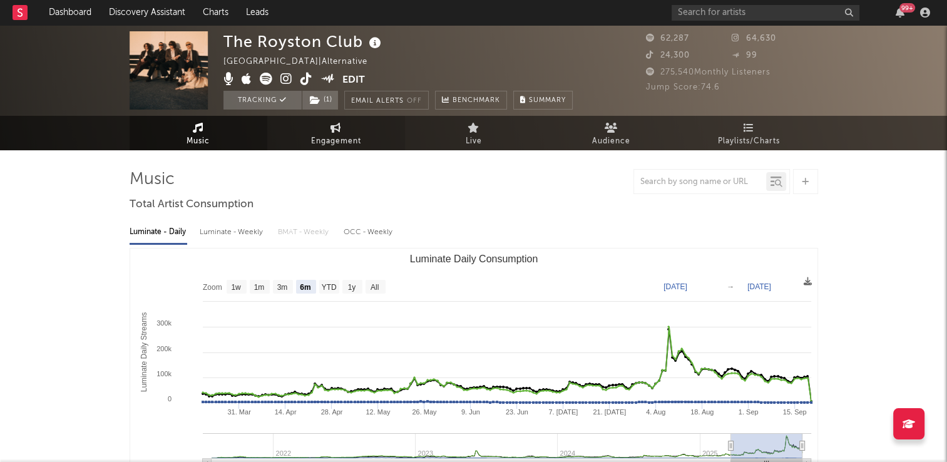
click at [326, 131] on link "Engagement" at bounding box center [336, 133] width 138 height 34
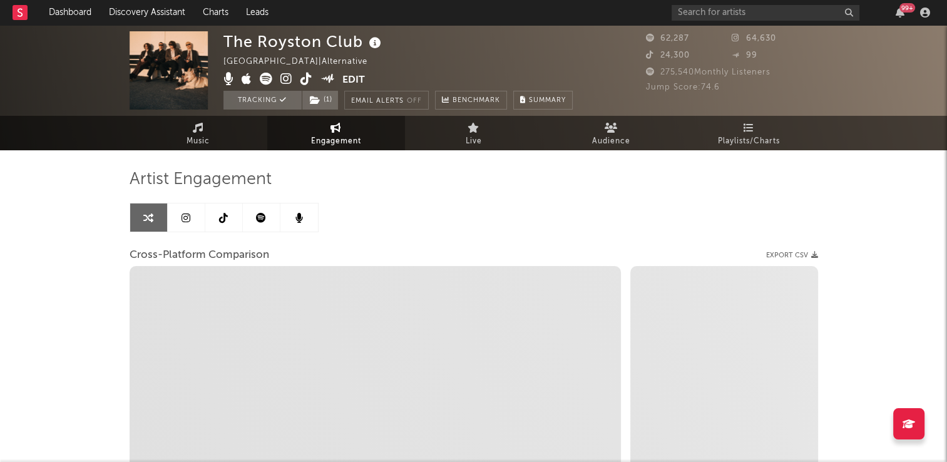
select select "1w"
click at [222, 216] on icon at bounding box center [223, 218] width 9 height 10
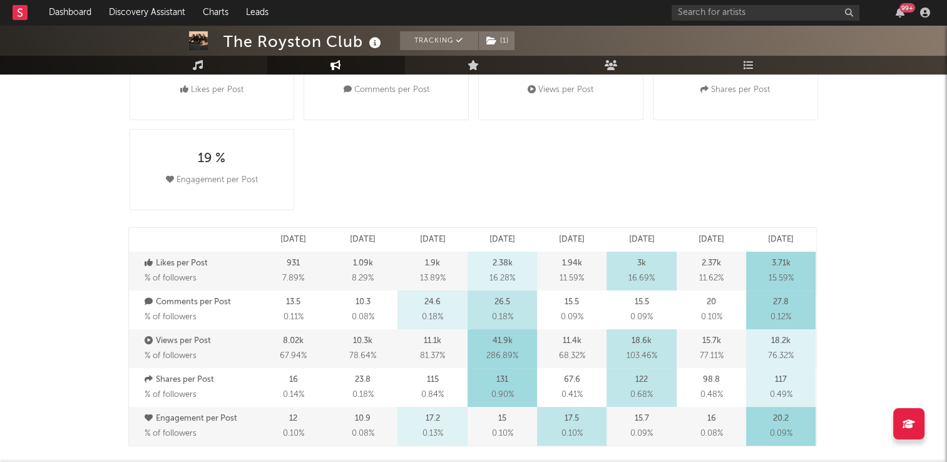
select select "6m"
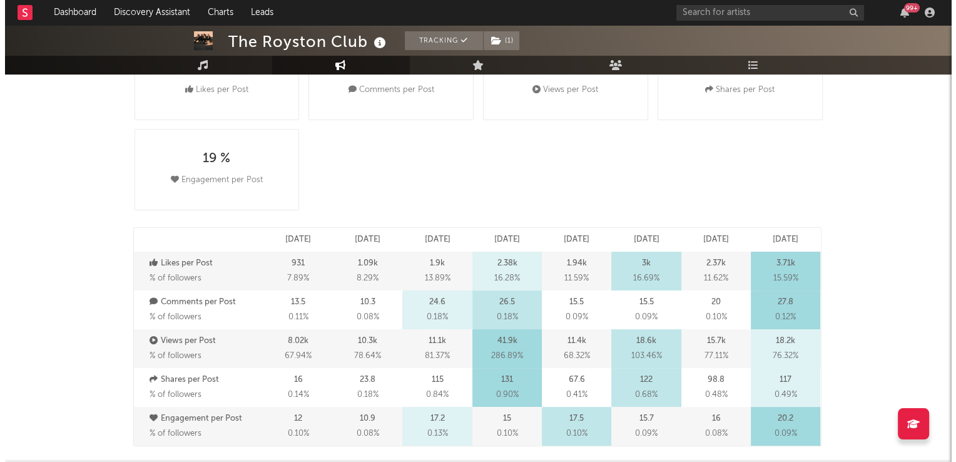
scroll to position [563, 0]
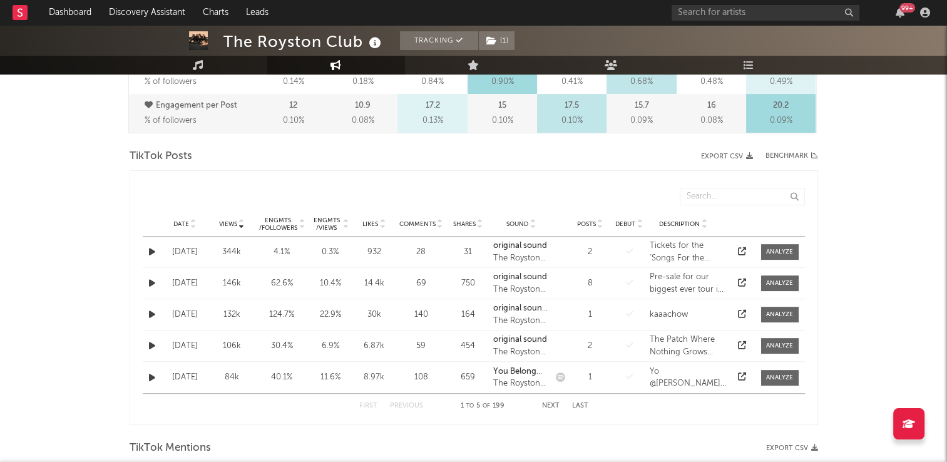
click at [193, 224] on icon at bounding box center [193, 226] width 6 height 5
click at [153, 344] on icon "button" at bounding box center [152, 346] width 6 height 8
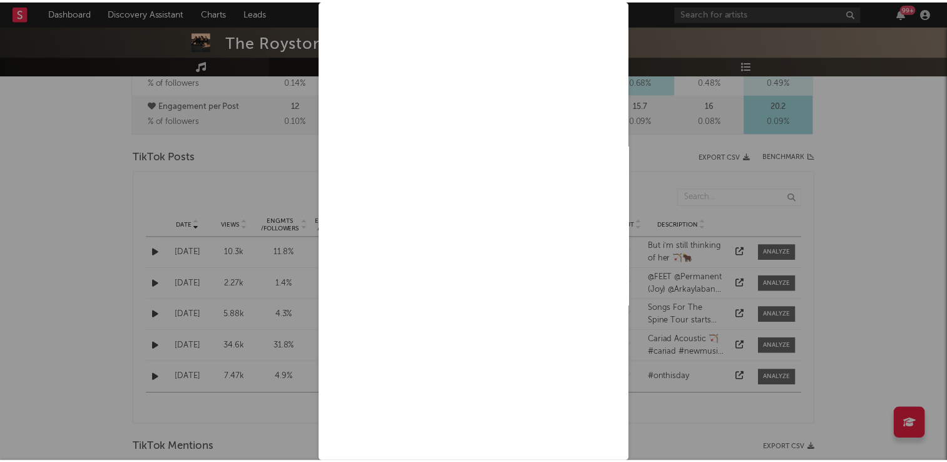
scroll to position [0, 0]
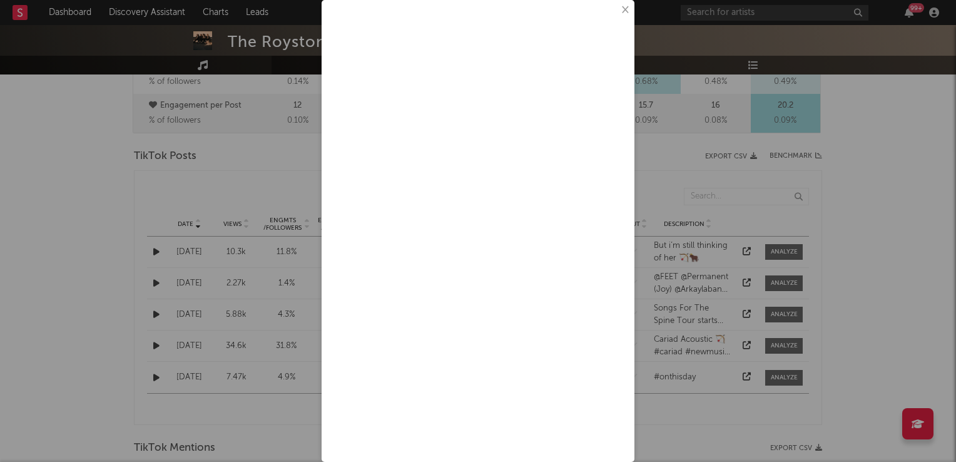
click at [618, 11] on button "×" at bounding box center [625, 10] width 14 height 14
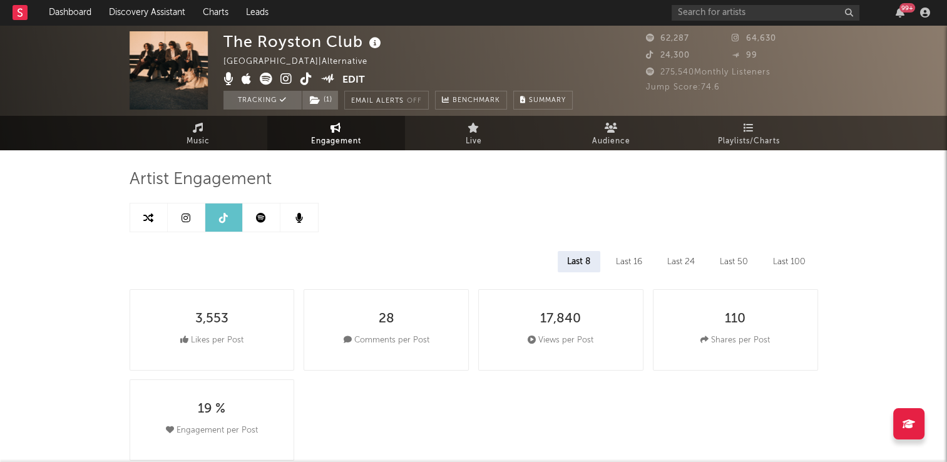
click at [308, 81] on icon at bounding box center [306, 79] width 12 height 13
